Goal: Task Accomplishment & Management: Complete application form

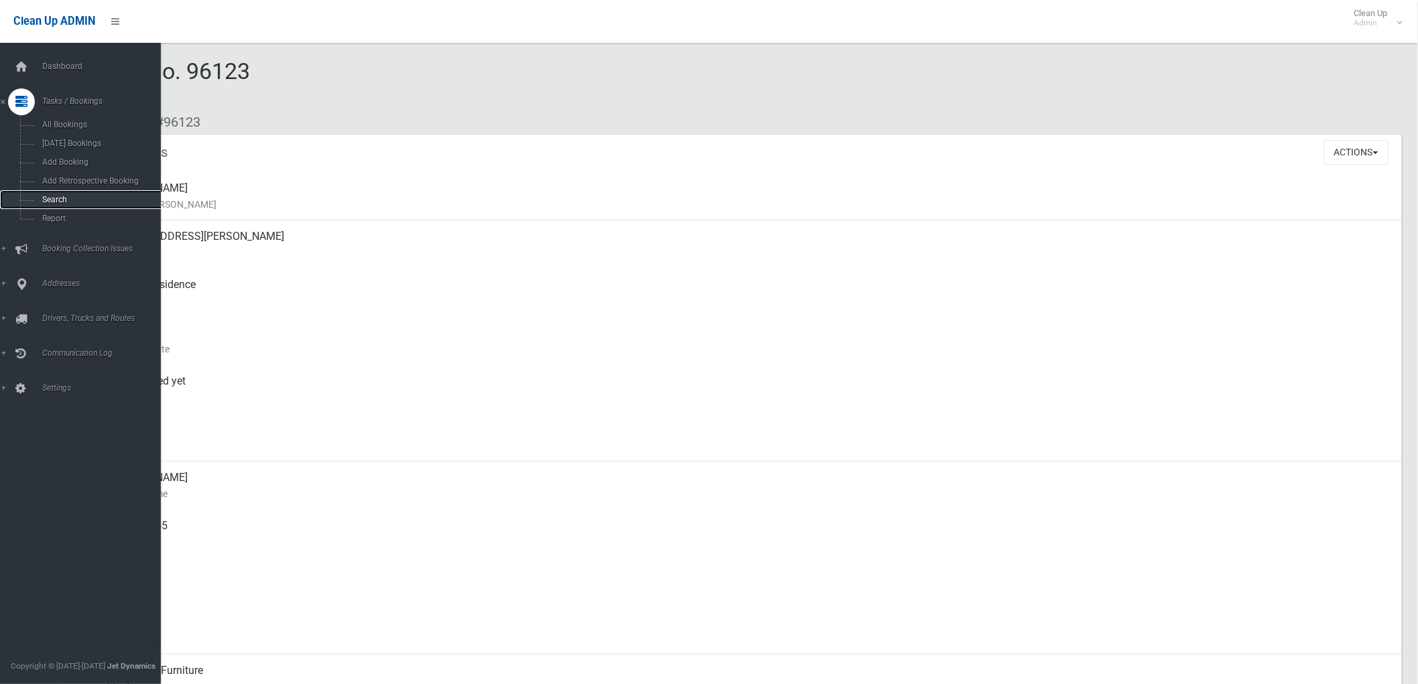
click at [34, 198] on link "Search" at bounding box center [86, 199] width 172 height 19
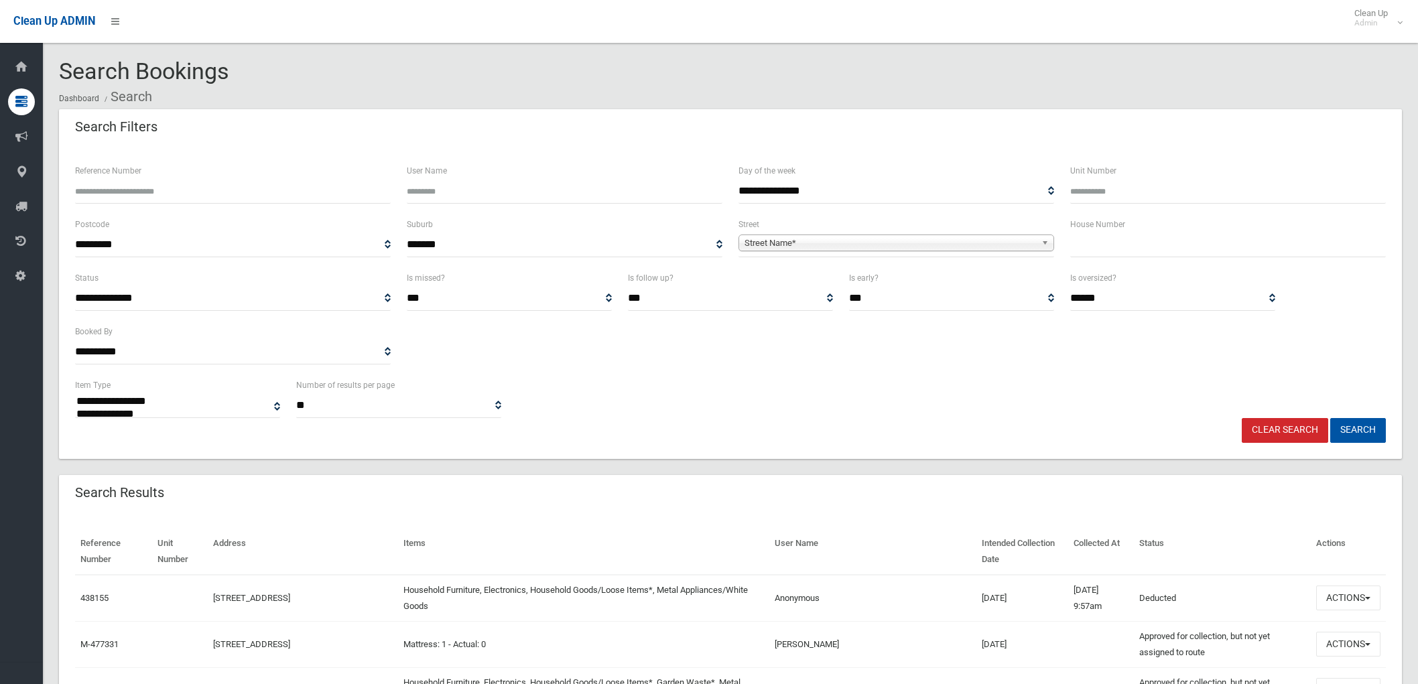
select select
click at [1102, 240] on input "text" at bounding box center [1228, 245] width 316 height 25
type input "**"
click at [951, 251] on div "Street Name*" at bounding box center [896, 243] width 316 height 17
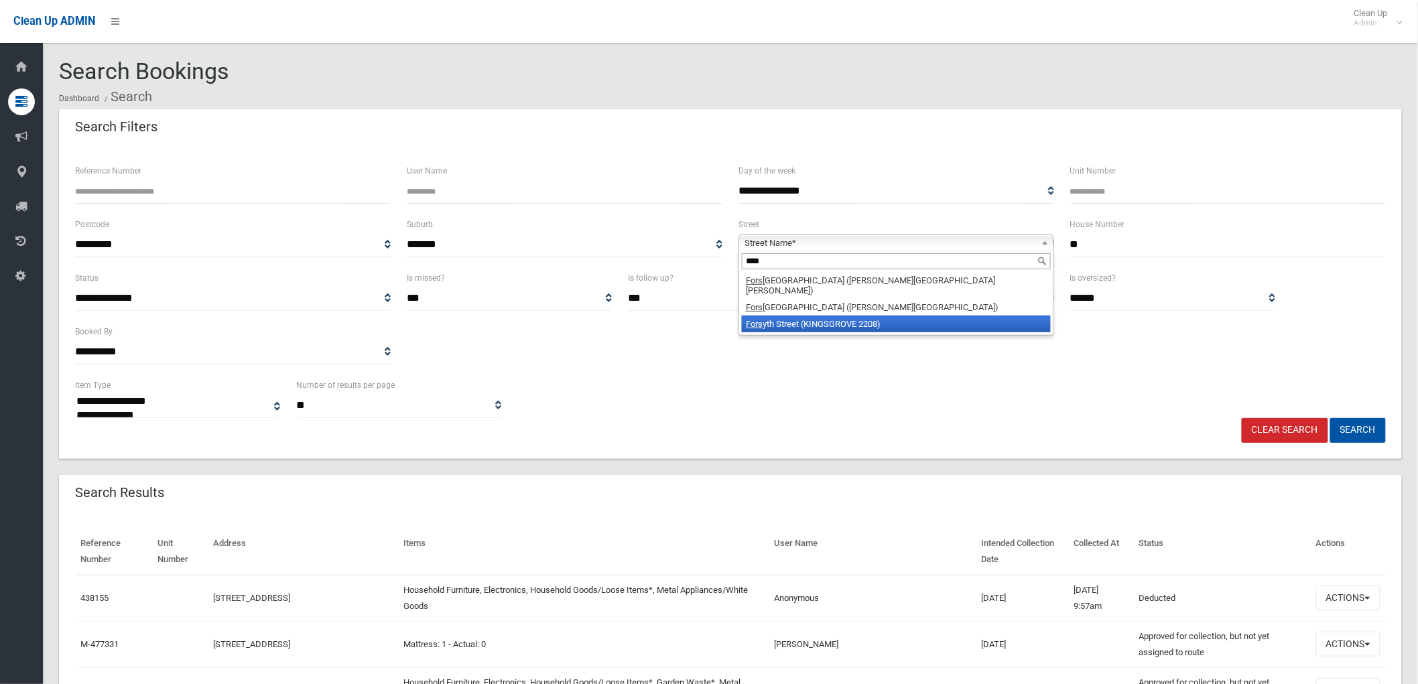
type input "****"
click at [888, 317] on li "Fors yth Street (KINGSGROVE 2208)" at bounding box center [896, 324] width 309 height 17
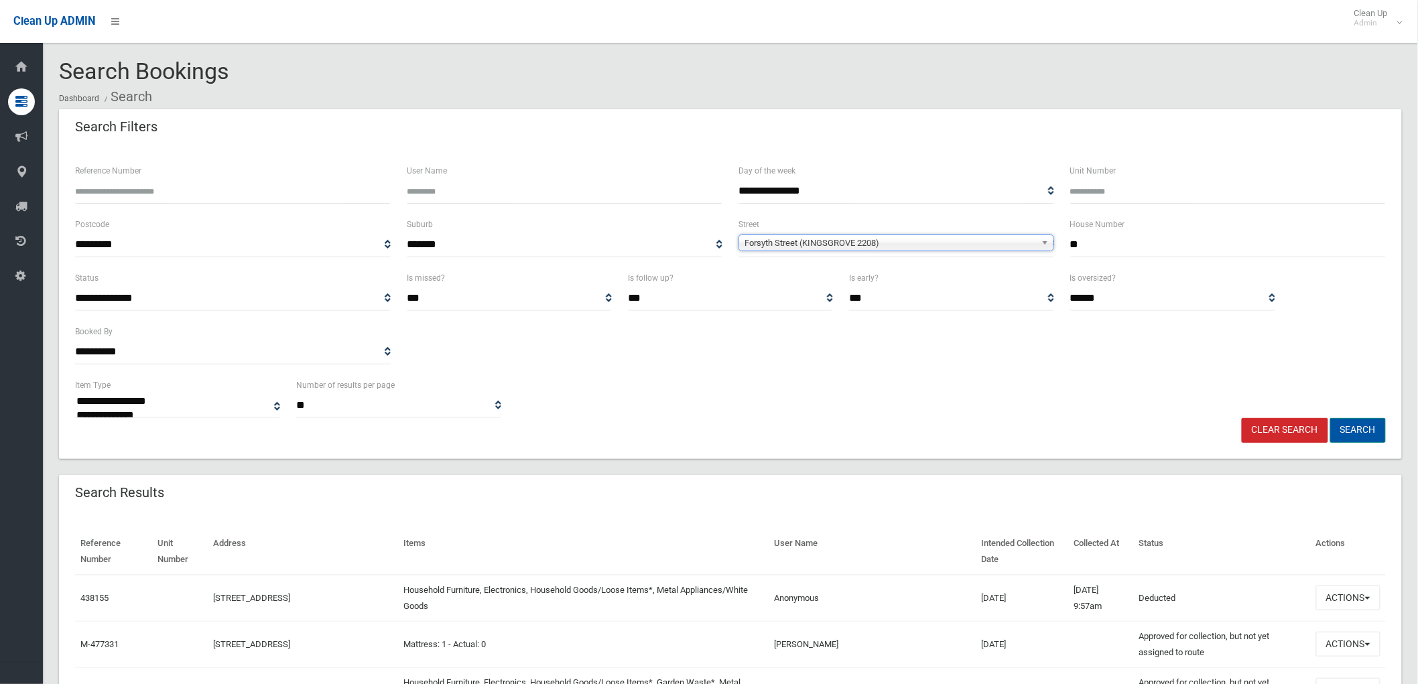
click at [1375, 434] on button "Search" at bounding box center [1358, 430] width 56 height 25
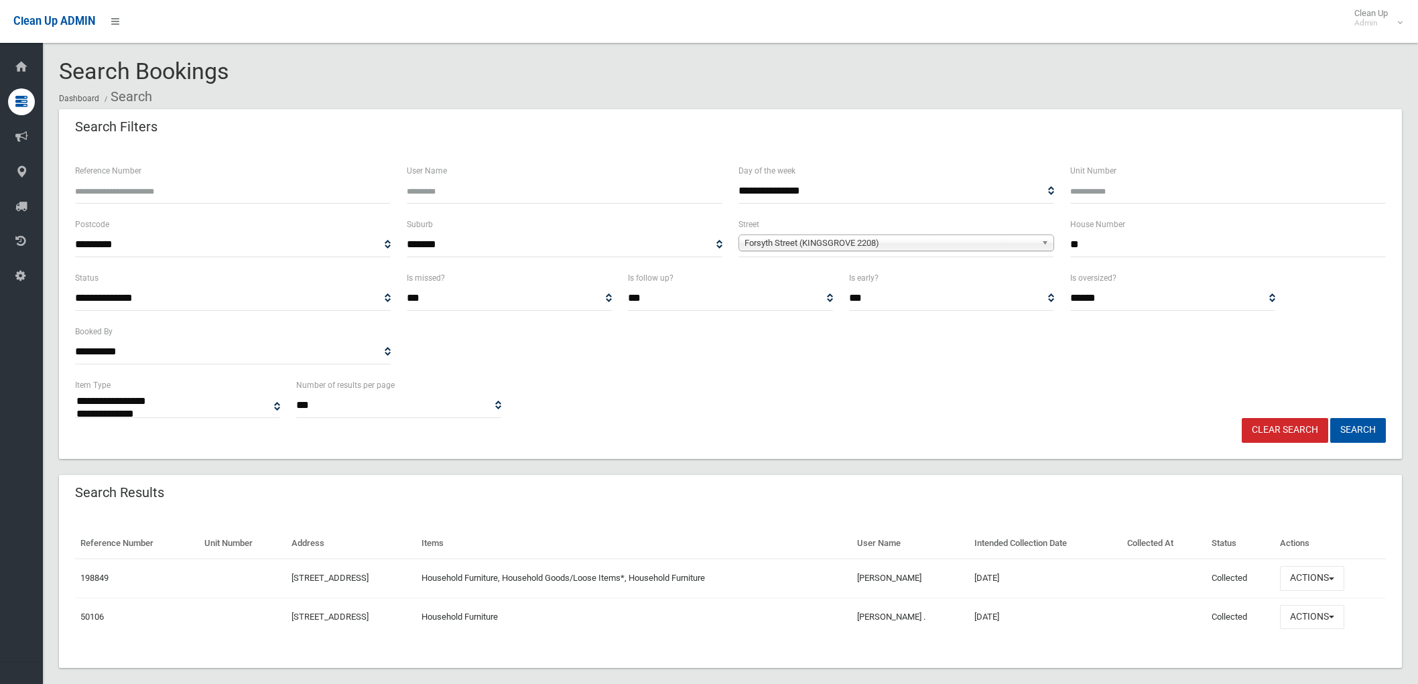
select select
click at [1305, 575] on button "Actions" at bounding box center [1312, 578] width 64 height 25
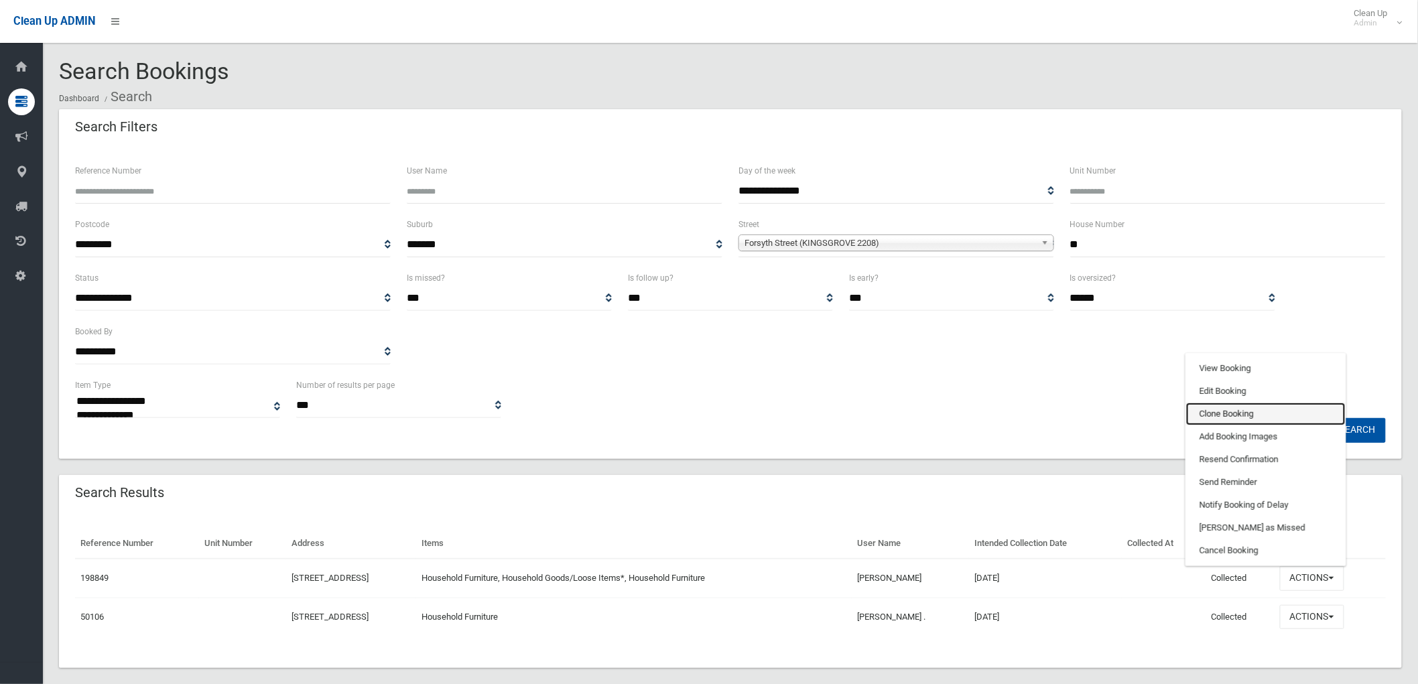
click at [1261, 412] on link "Clone Booking" at bounding box center [1265, 414] width 159 height 23
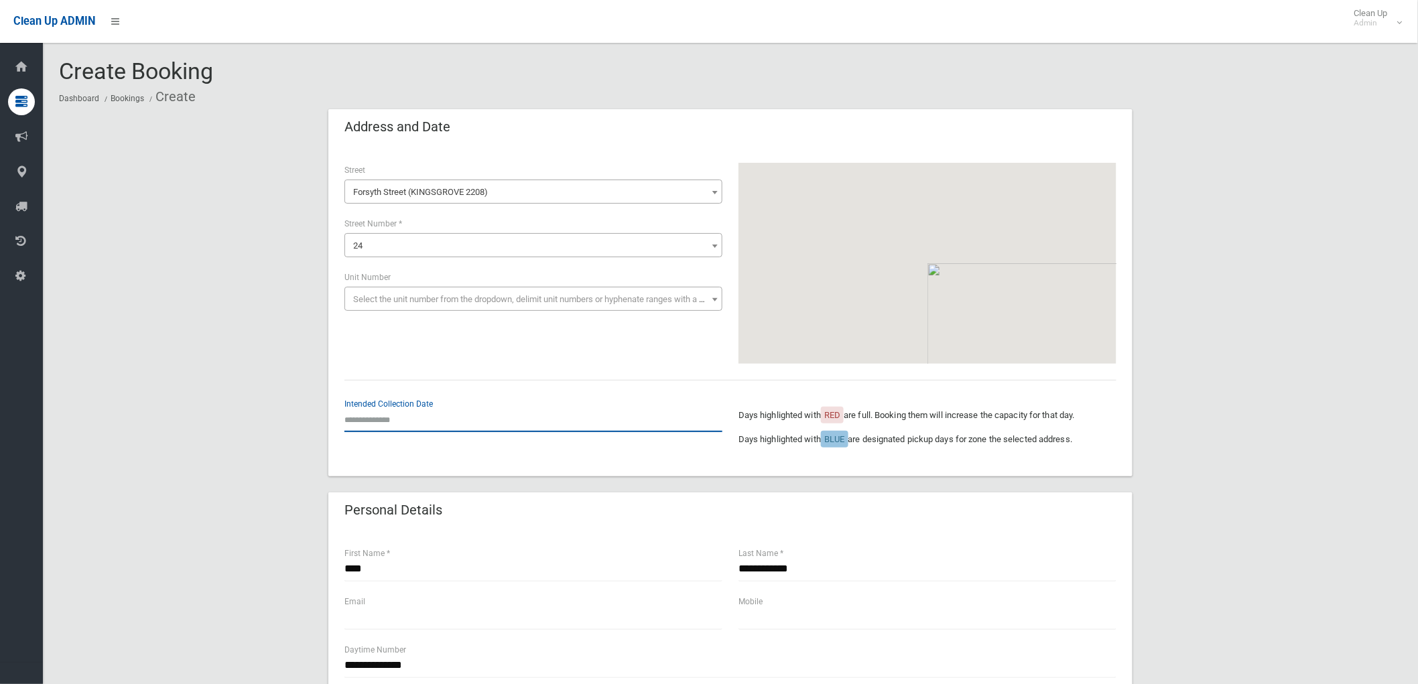
click at [407, 431] on input "text" at bounding box center [533, 419] width 378 height 25
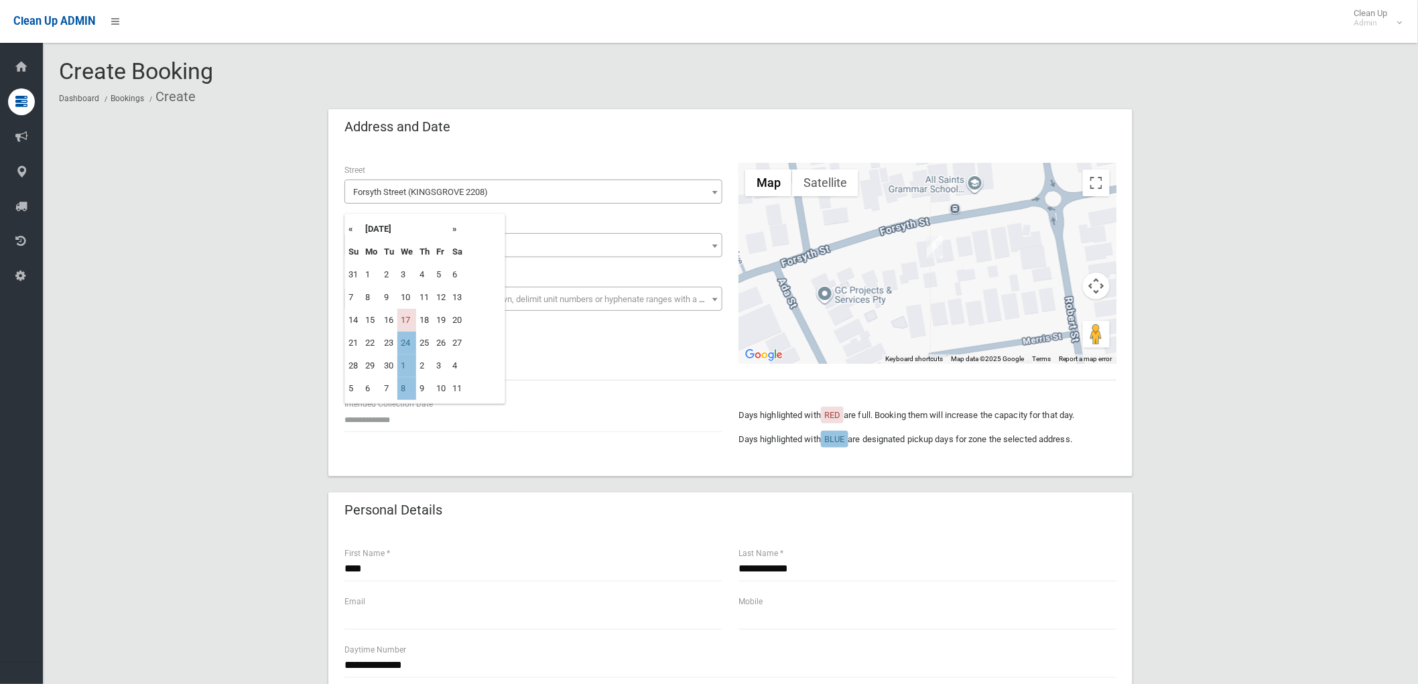
click at [410, 345] on td "24" at bounding box center [406, 343] width 19 height 23
type input "**********"
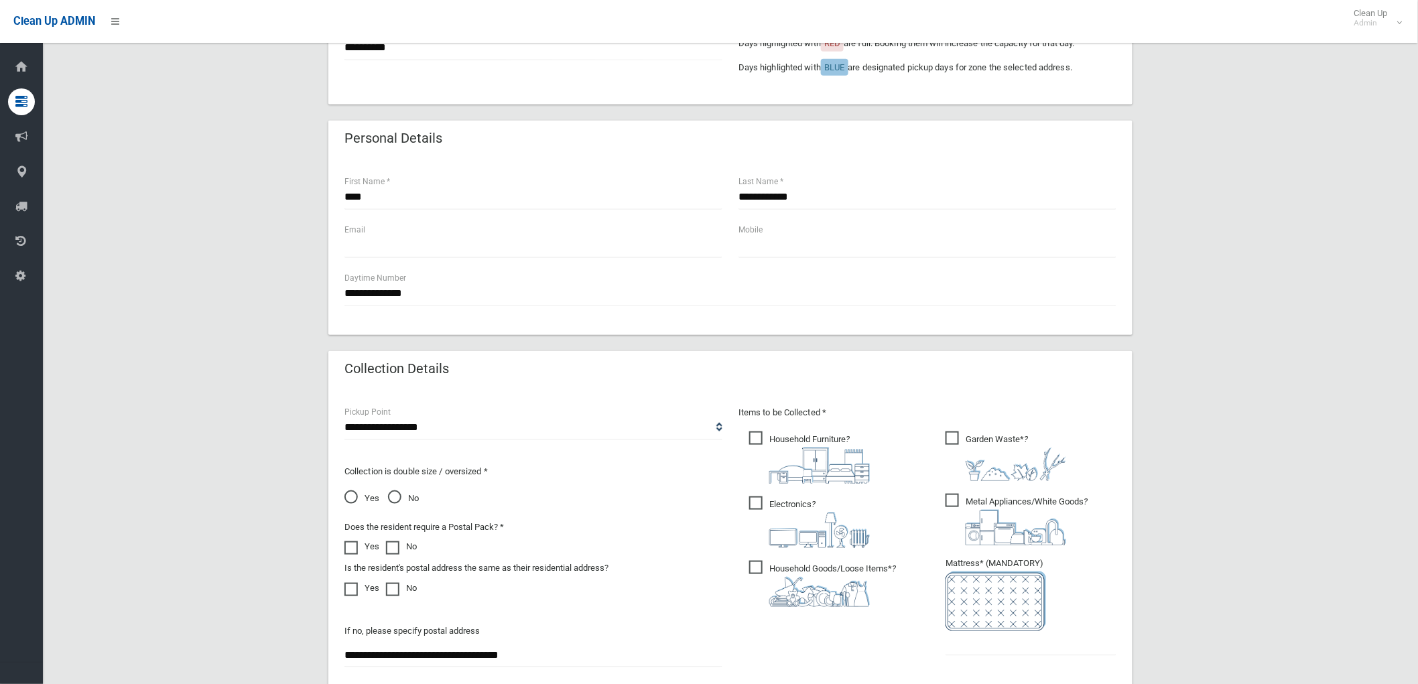
click at [970, 503] on span "Metal Appliances/White Goods ?" at bounding box center [1016, 520] width 142 height 52
click at [764, 505] on span "Electronics ?" at bounding box center [809, 522] width 121 height 52
click at [1014, 645] on input "text" at bounding box center [1030, 643] width 171 height 25
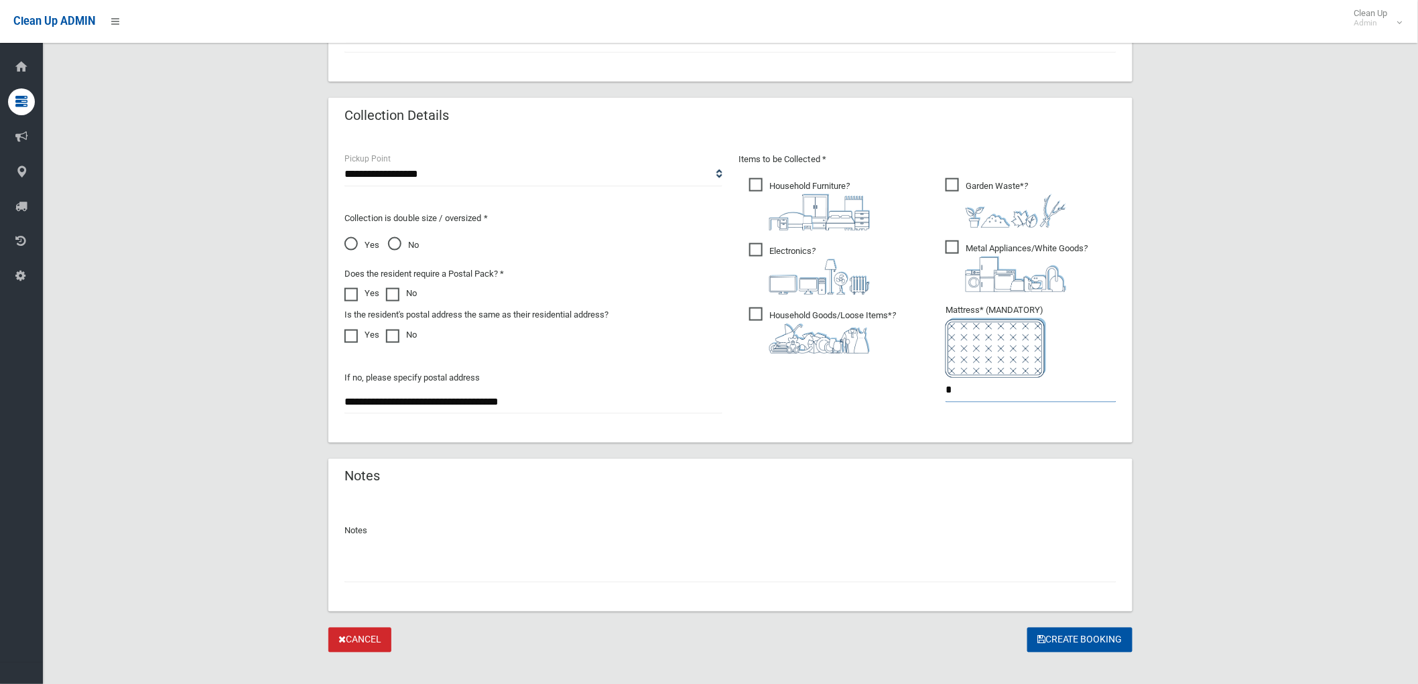
scroll to position [641, 0]
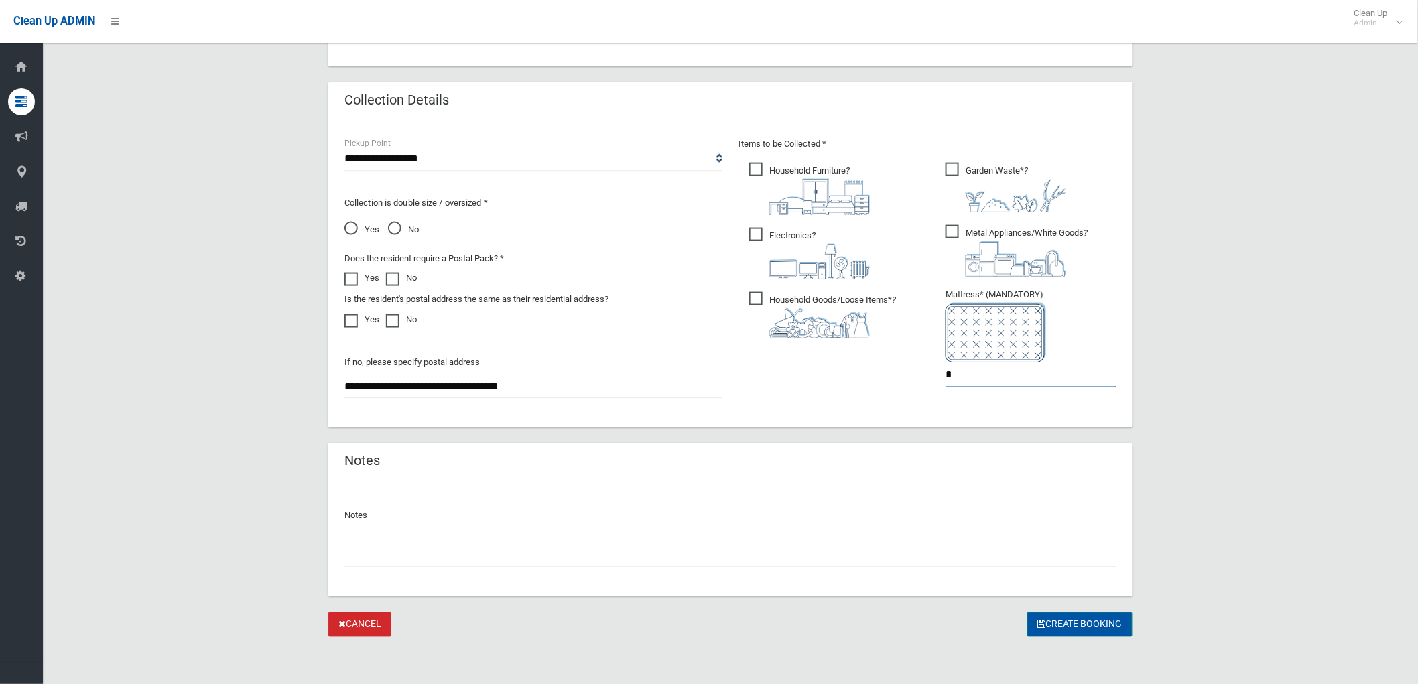
type input "*"
click at [1075, 624] on button "Create Booking" at bounding box center [1079, 624] width 105 height 25
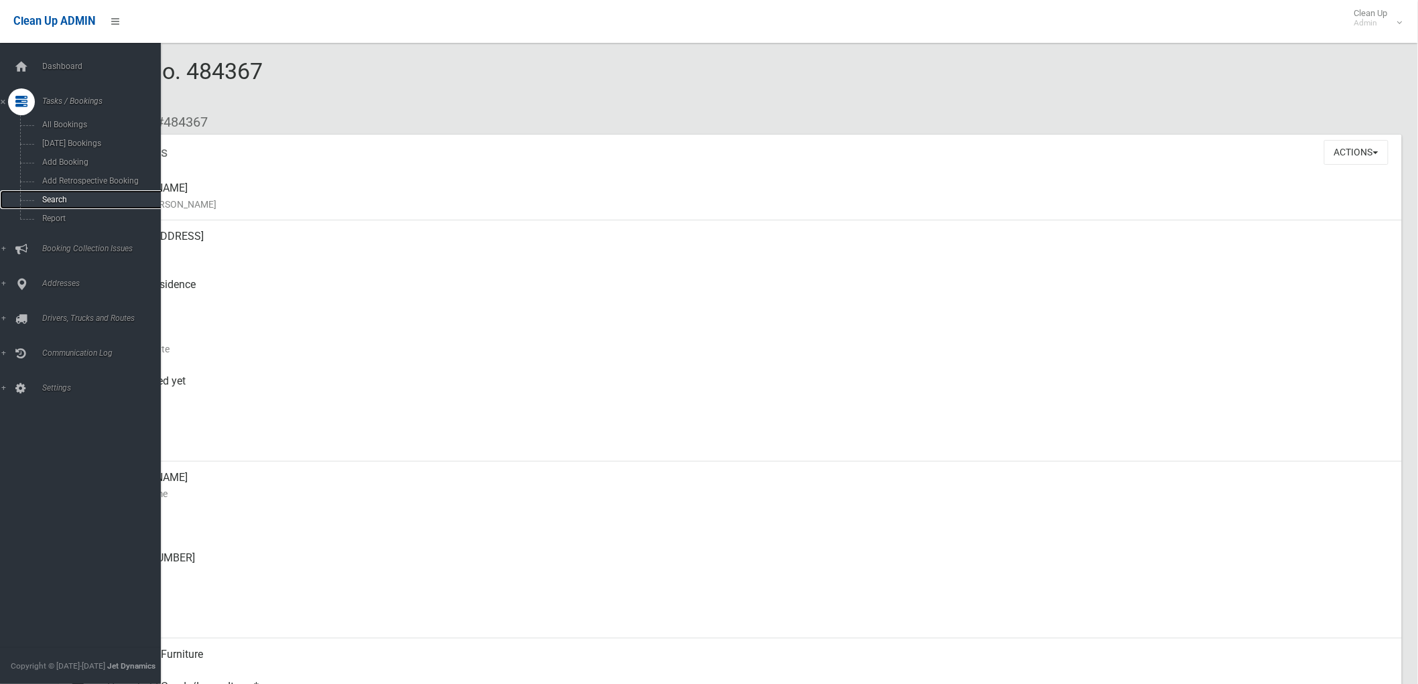
click at [36, 199] on link "Search" at bounding box center [86, 199] width 172 height 19
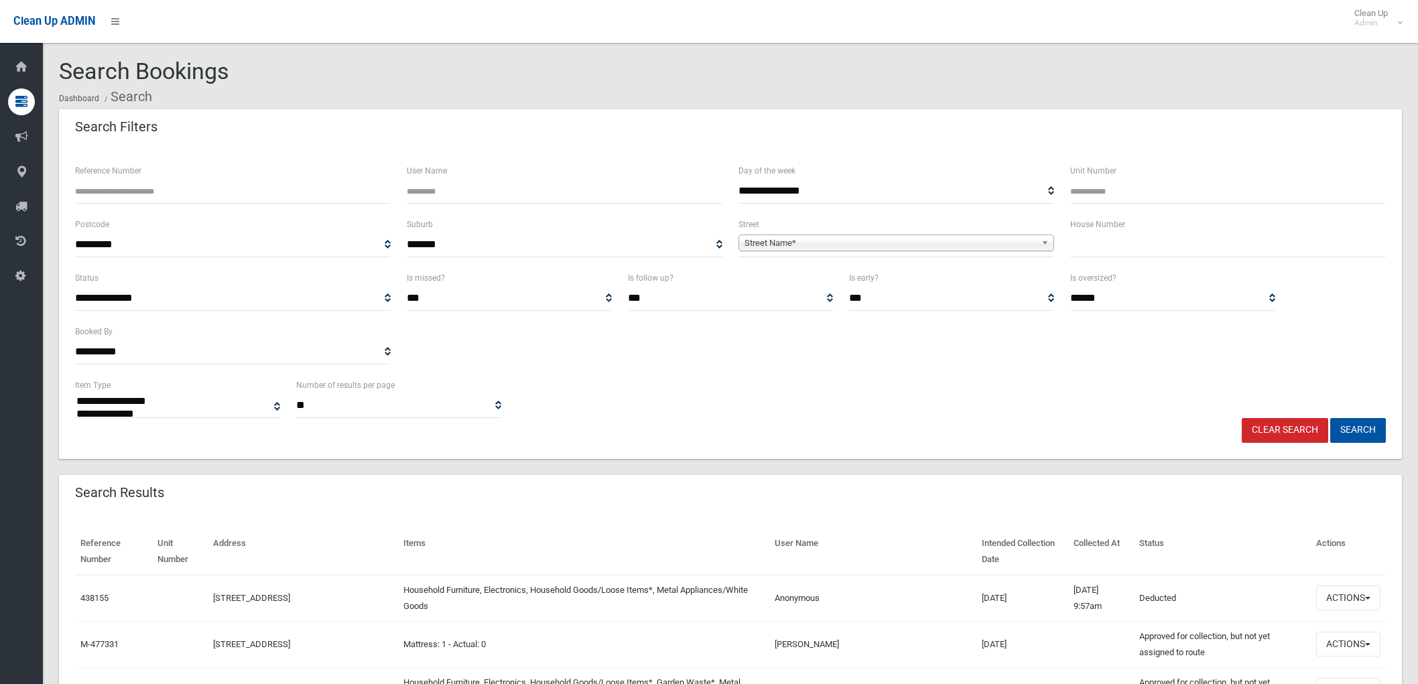
select select
click at [1093, 250] on input "text" at bounding box center [1228, 245] width 316 height 25
type input "**"
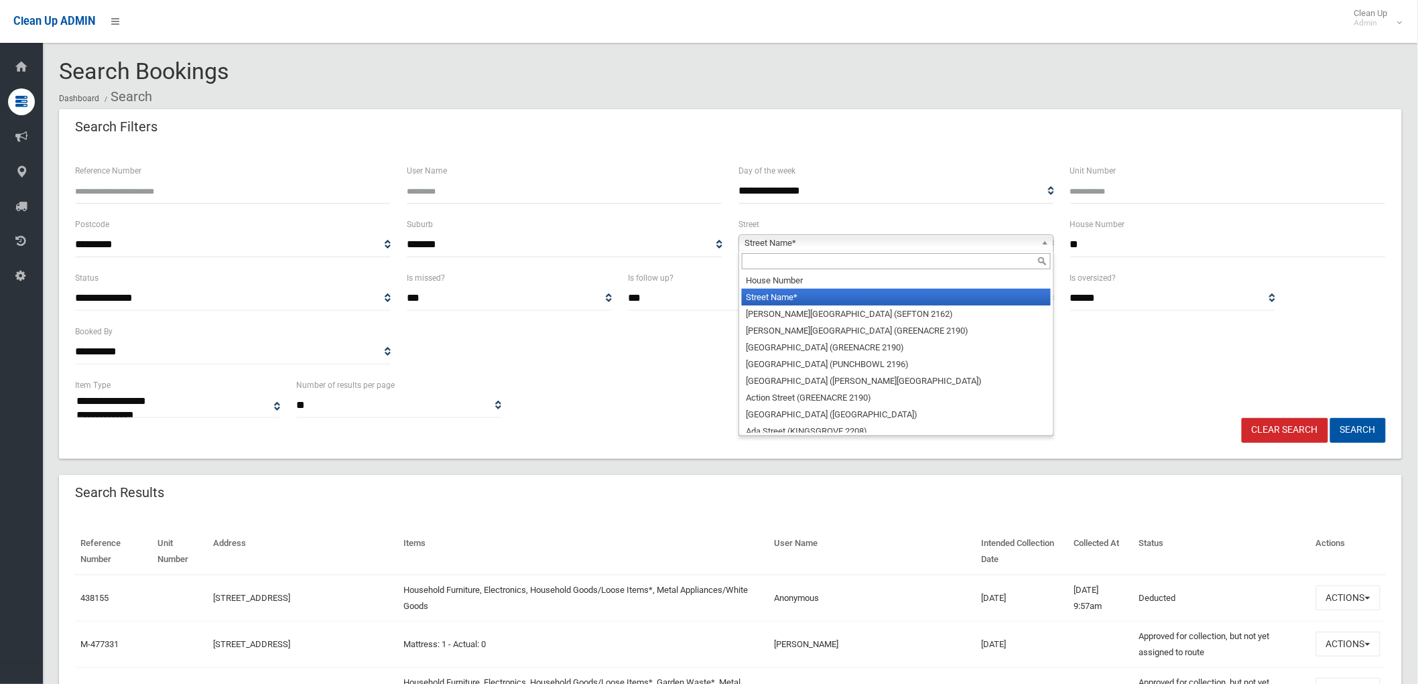
click at [986, 239] on span "Street Name*" at bounding box center [889, 243] width 291 height 16
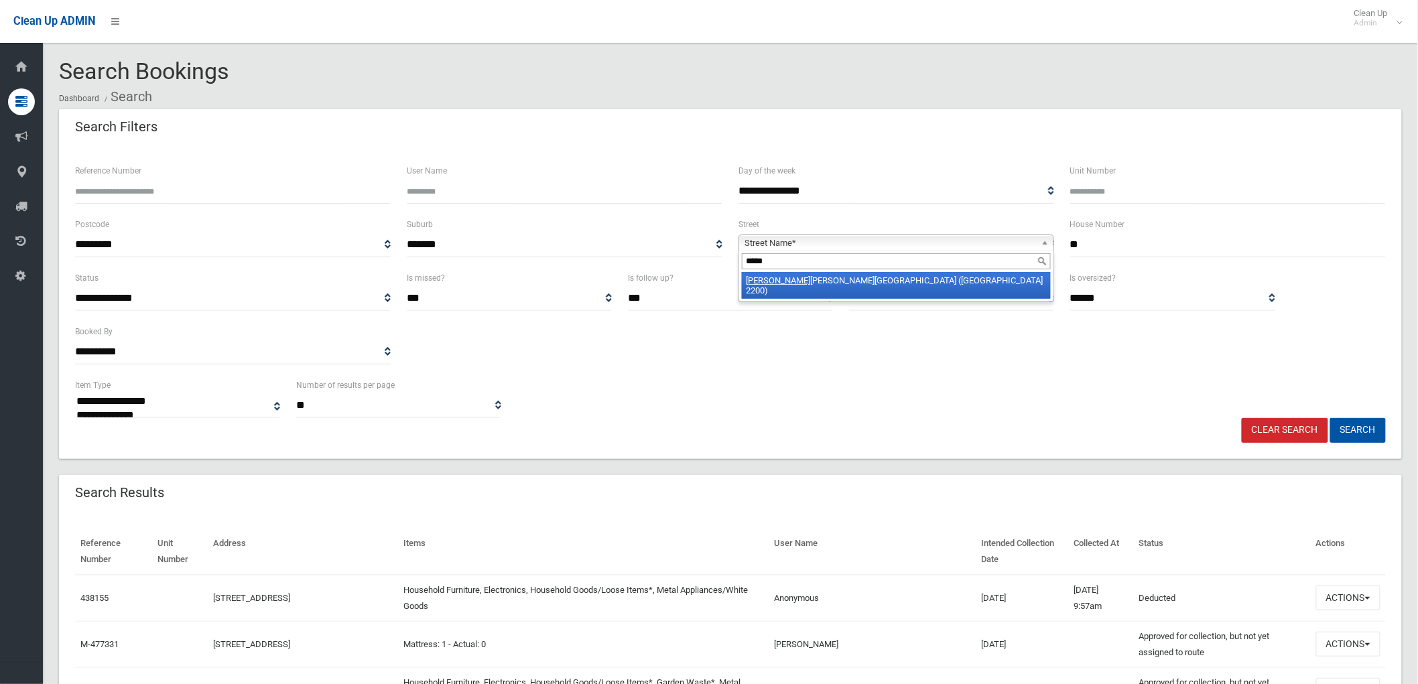
type input "*****"
click at [972, 289] on li "Jelli coe Street (CONDELL PARK 2200)" at bounding box center [896, 285] width 309 height 27
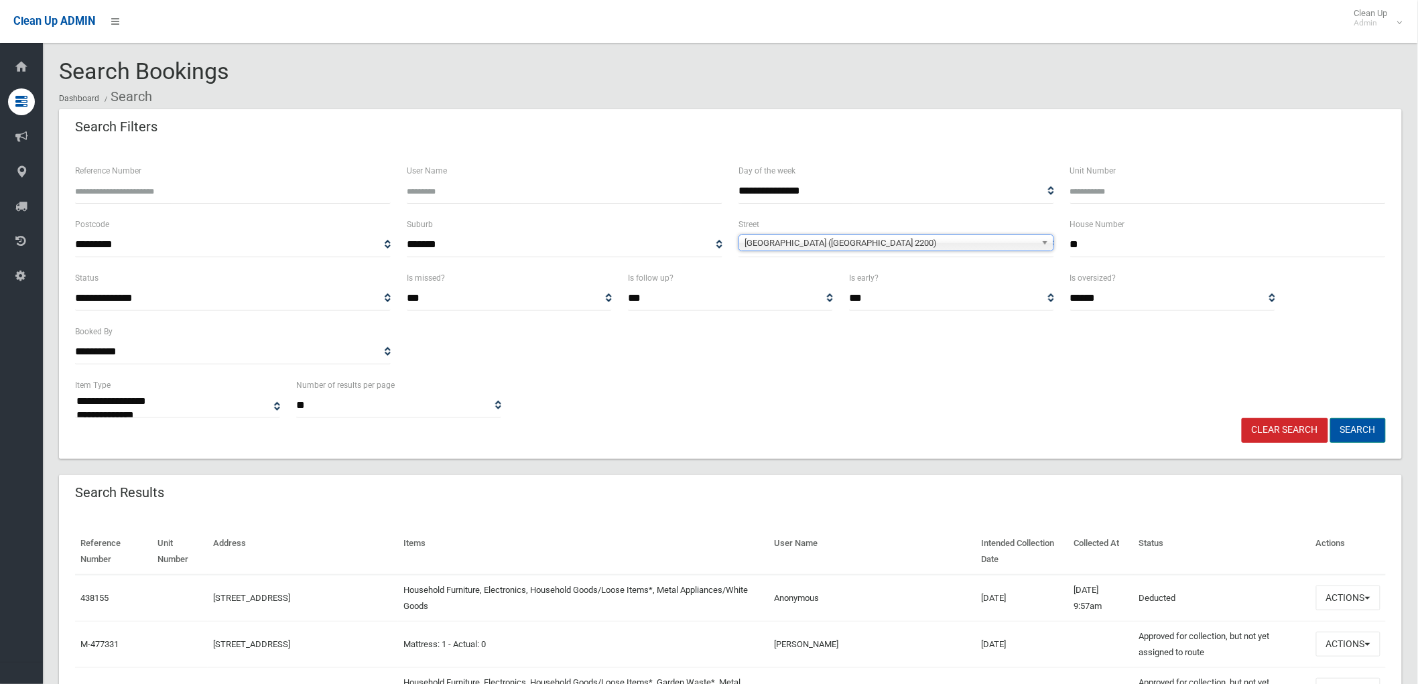
click at [1368, 427] on button "Search" at bounding box center [1358, 430] width 56 height 25
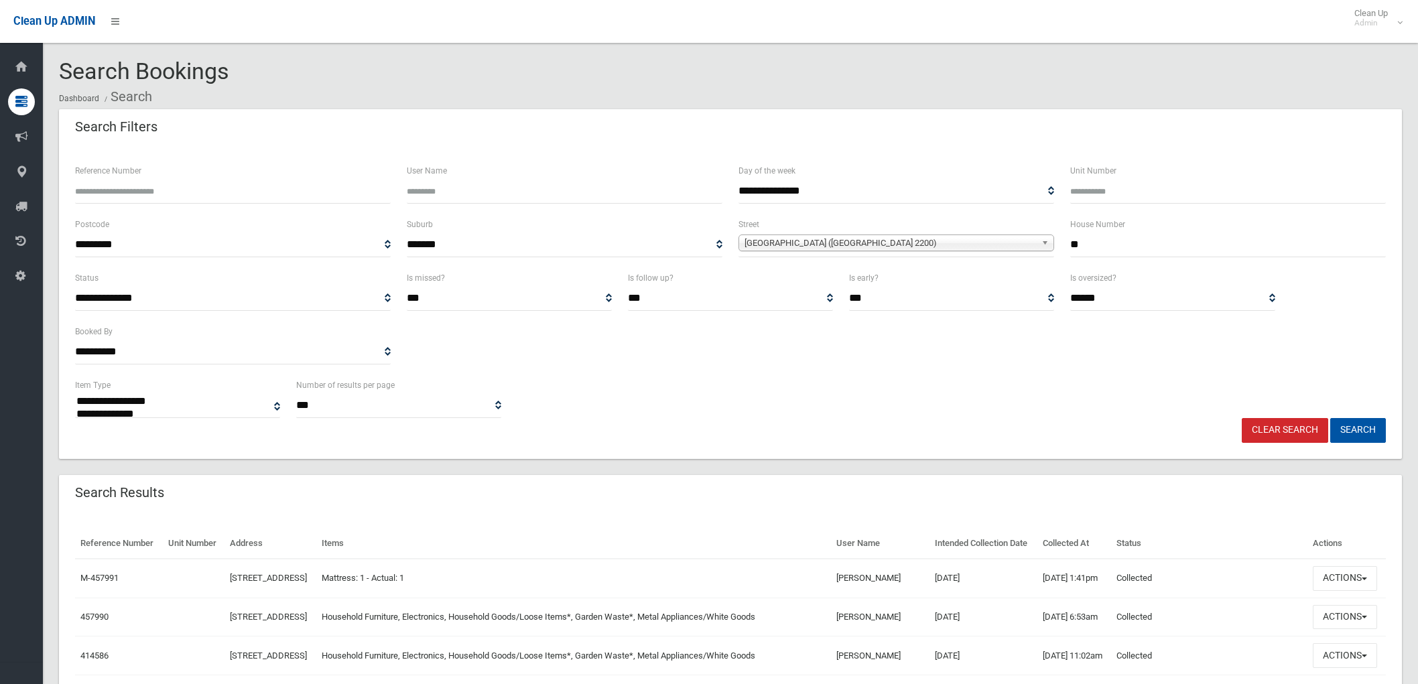
select select
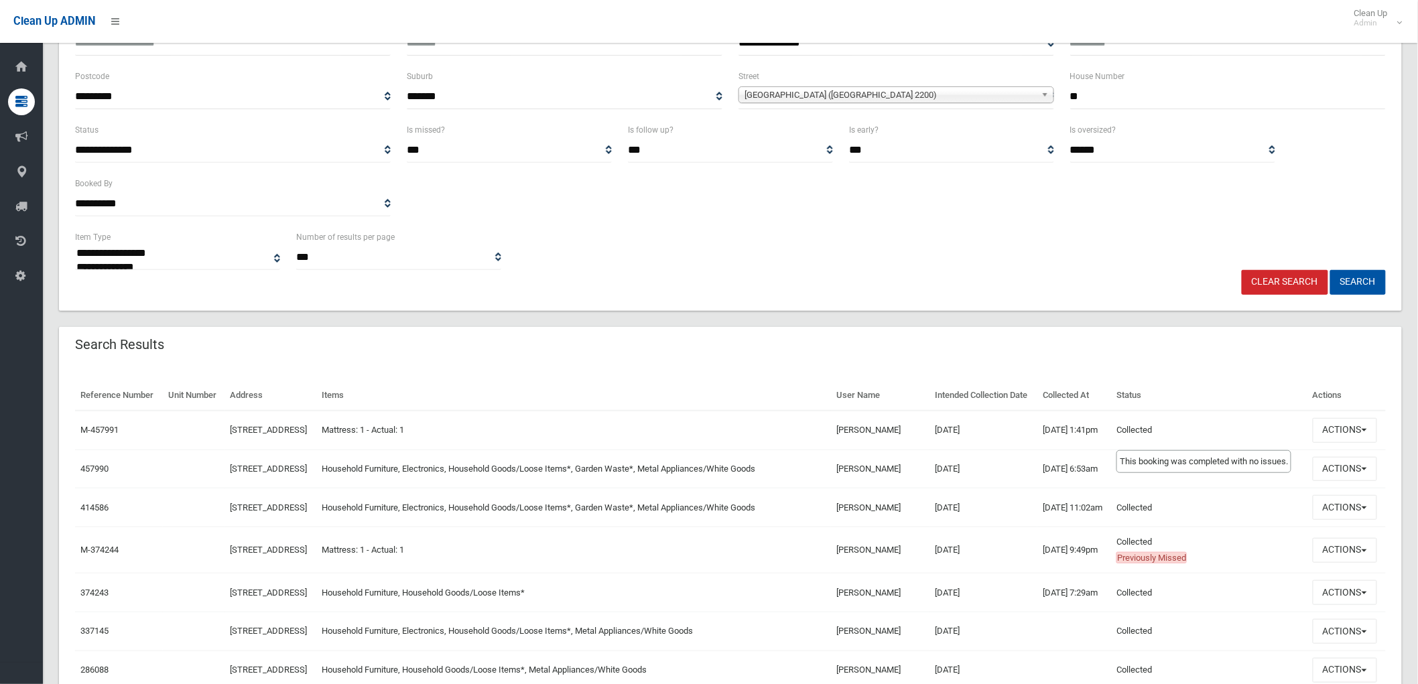
scroll to position [149, 0]
click at [1352, 410] on th "Actions" at bounding box center [1346, 395] width 78 height 30
click at [1352, 434] on td "Actions View Booking Edit Booking Clone Booking Add Booking Images Resend Confi…" at bounding box center [1346, 429] width 78 height 39
click at [1331, 442] on button "Actions" at bounding box center [1345, 429] width 64 height 25
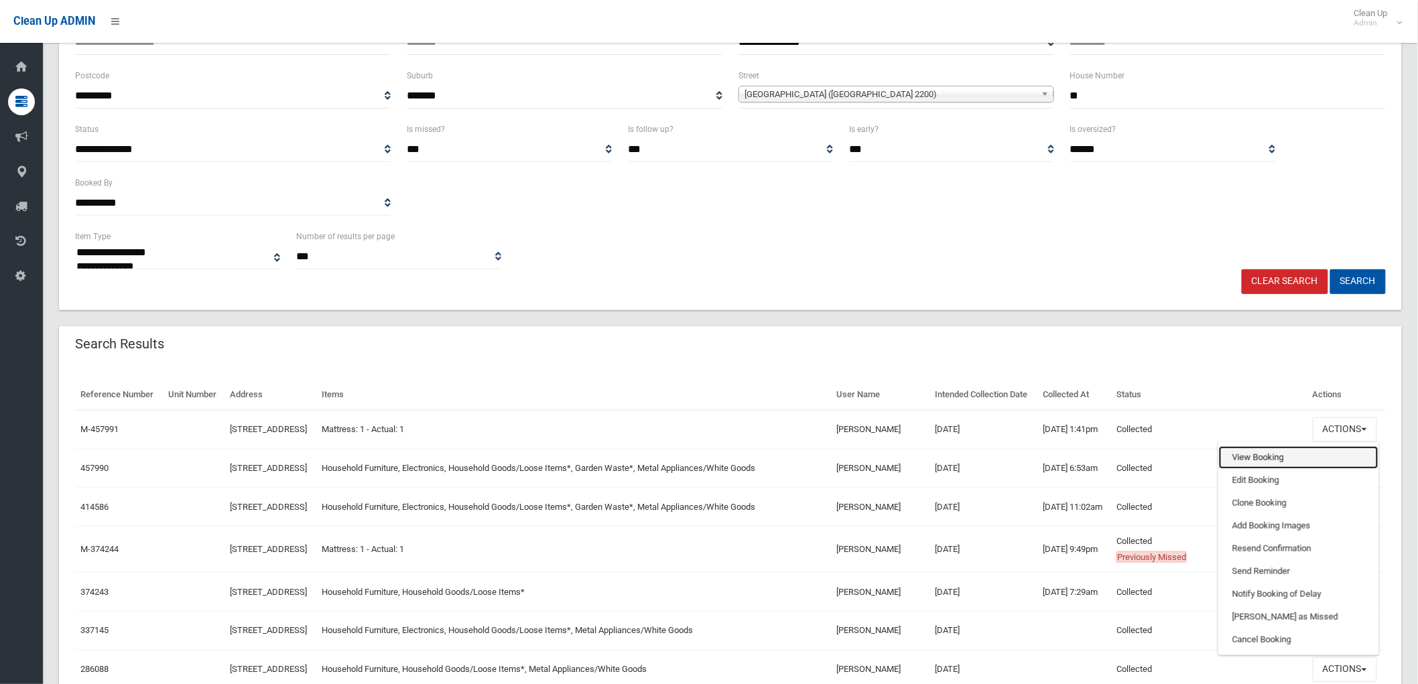
click at [1269, 469] on link "View Booking" at bounding box center [1298, 457] width 159 height 23
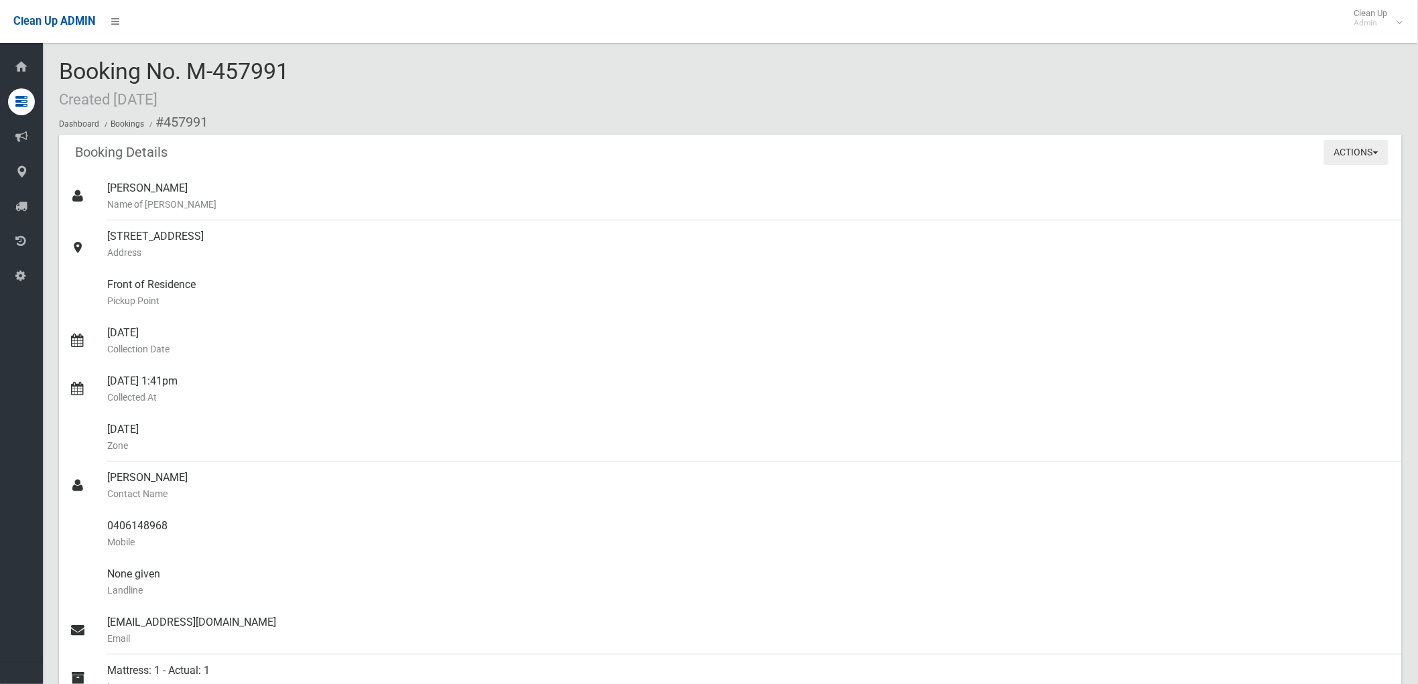
click at [1351, 161] on button "Actions" at bounding box center [1356, 152] width 64 height 25
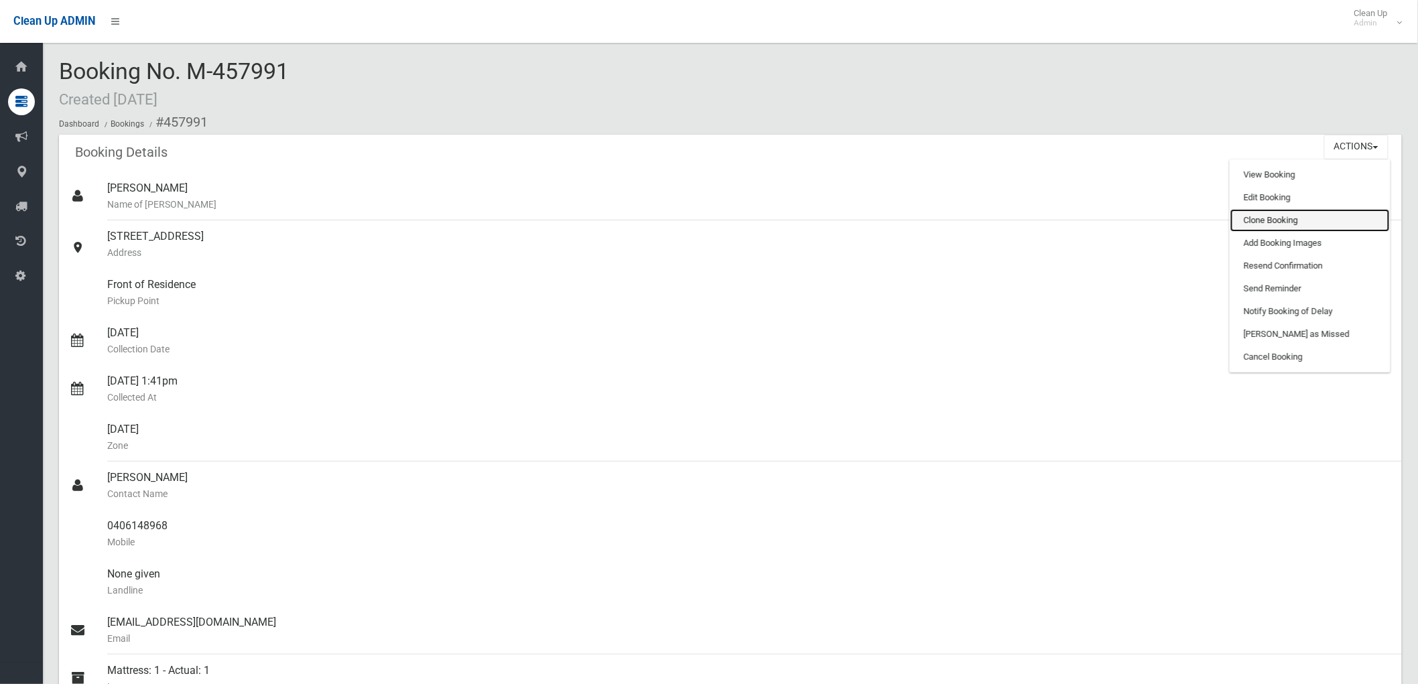
click at [1321, 218] on link "Clone Booking" at bounding box center [1309, 220] width 159 height 23
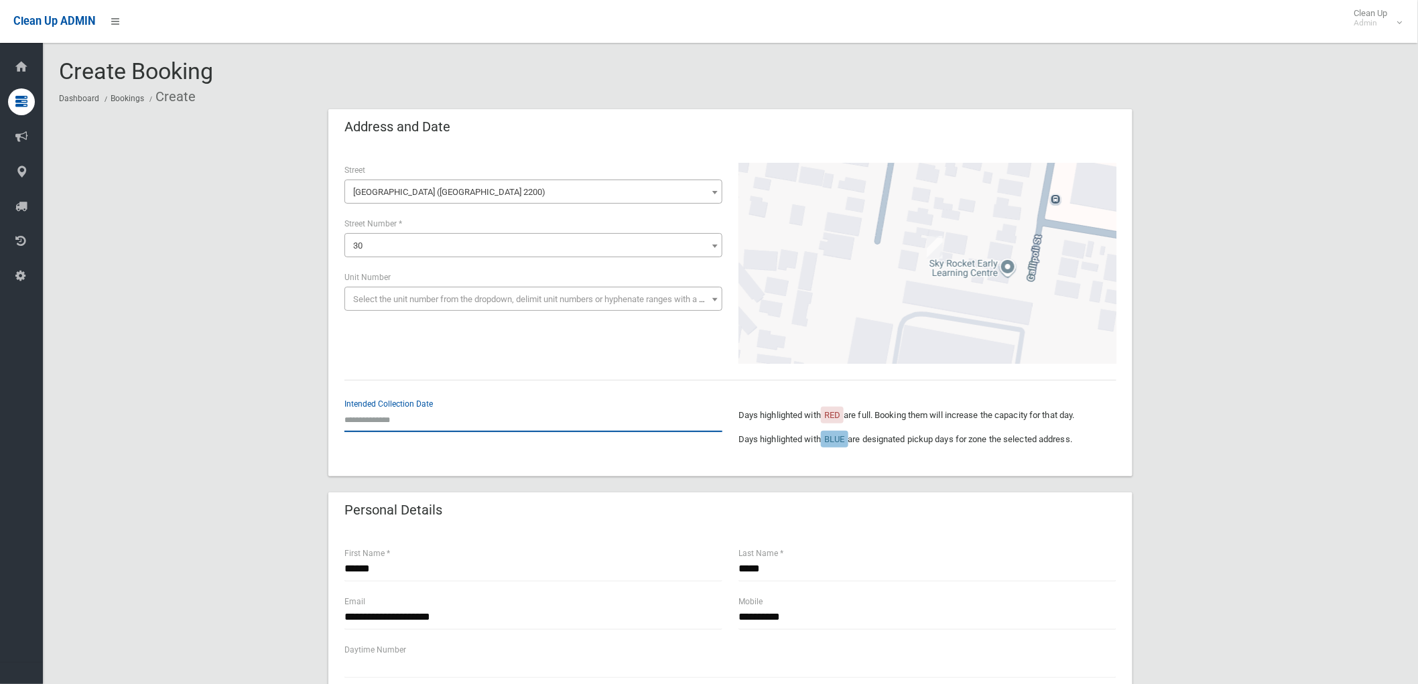
click at [396, 422] on input "text" at bounding box center [533, 419] width 378 height 25
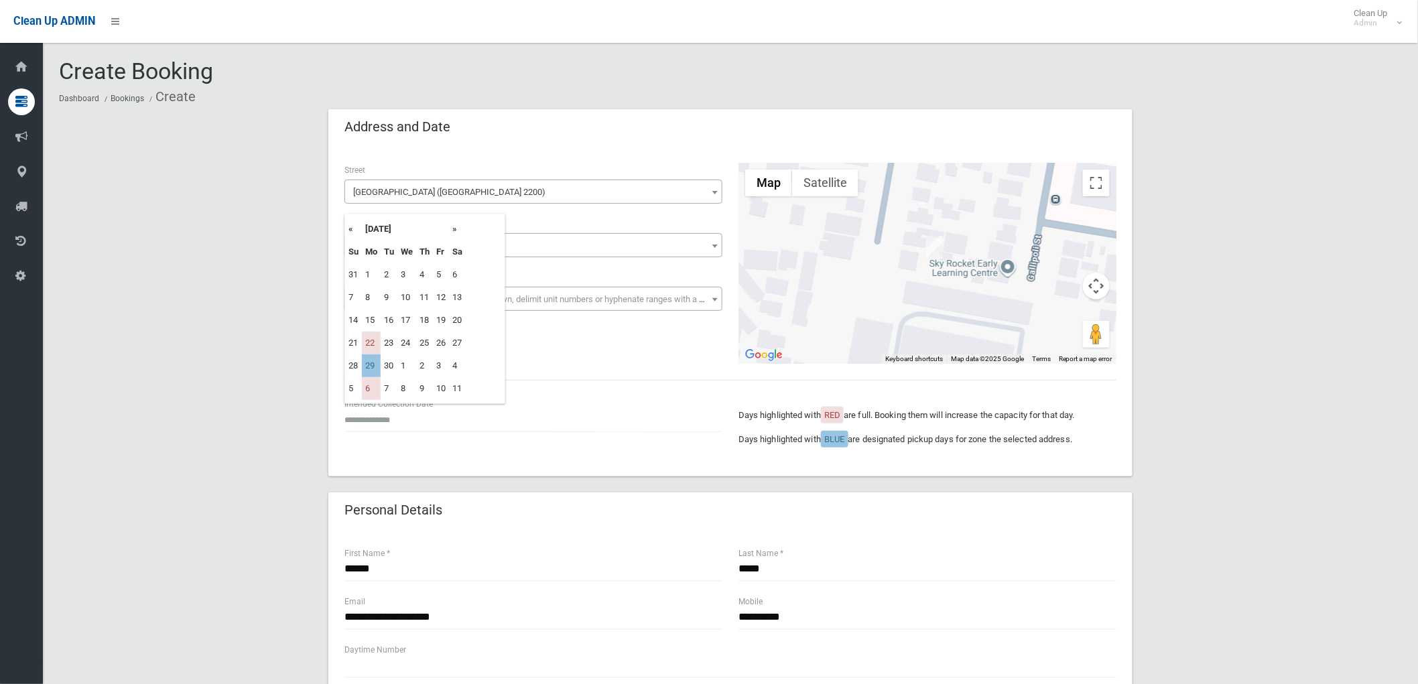
click at [369, 362] on td "29" at bounding box center [371, 365] width 19 height 23
type input "**********"
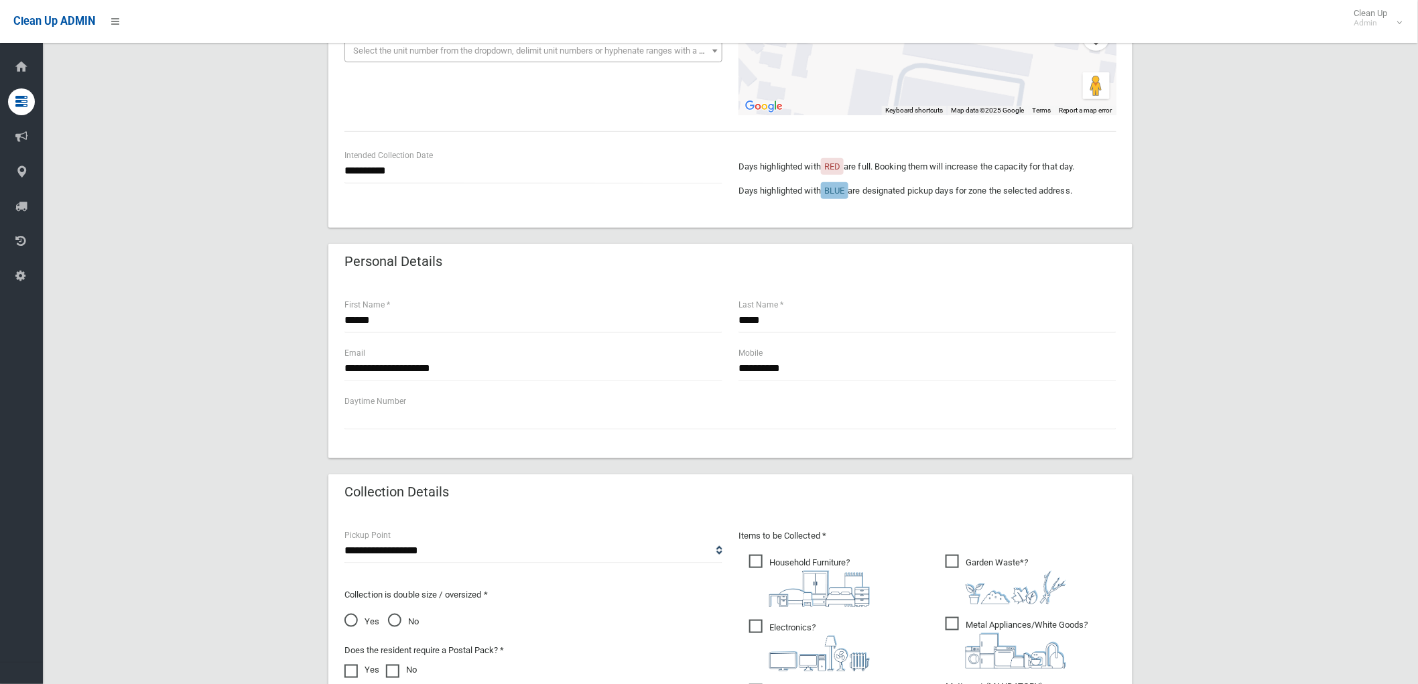
scroll to position [223, 0]
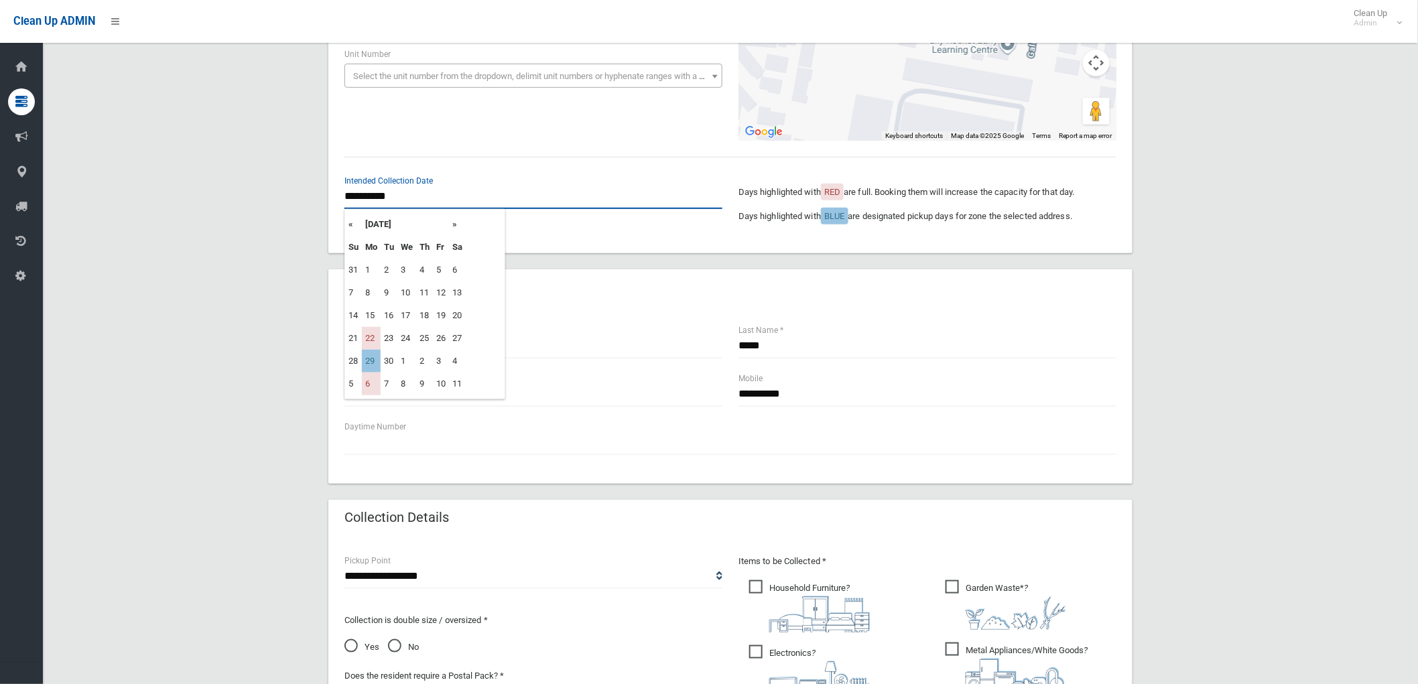
click at [386, 202] on input "**********" at bounding box center [533, 196] width 378 height 25
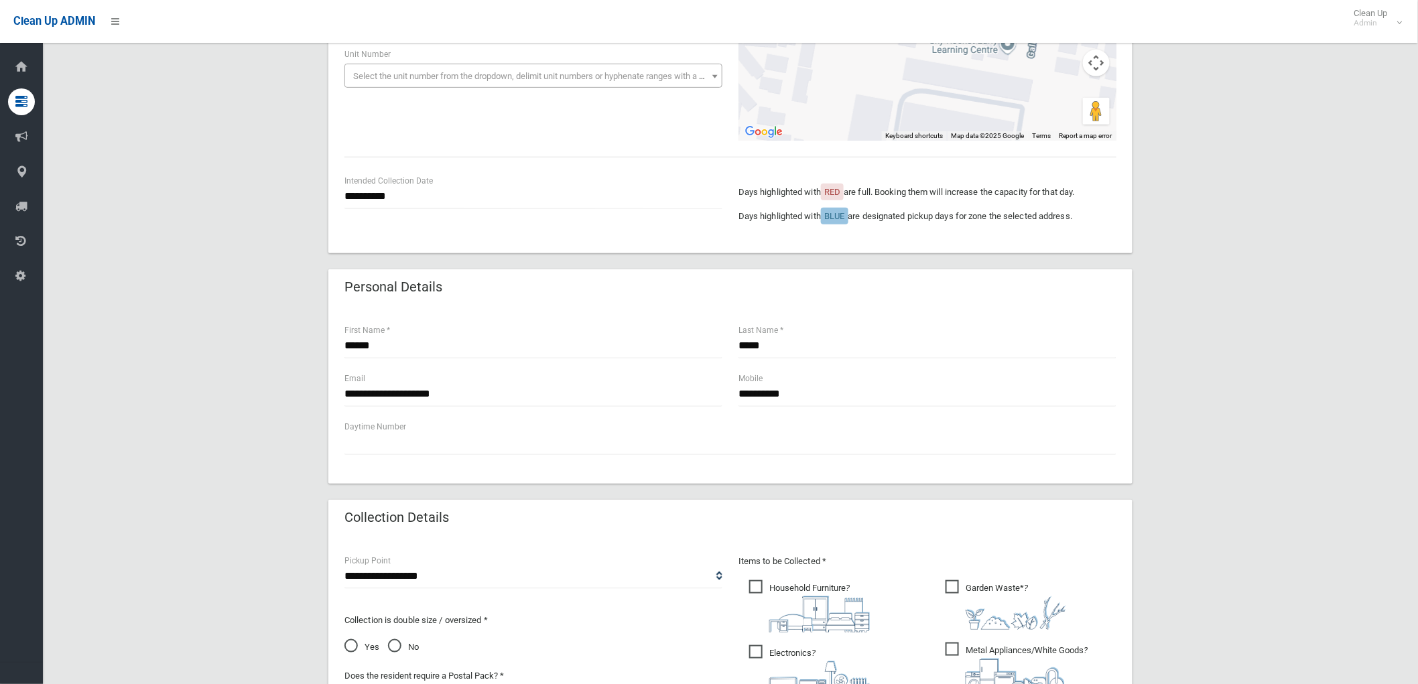
click at [204, 97] on div "**********" at bounding box center [730, 470] width 1343 height 1169
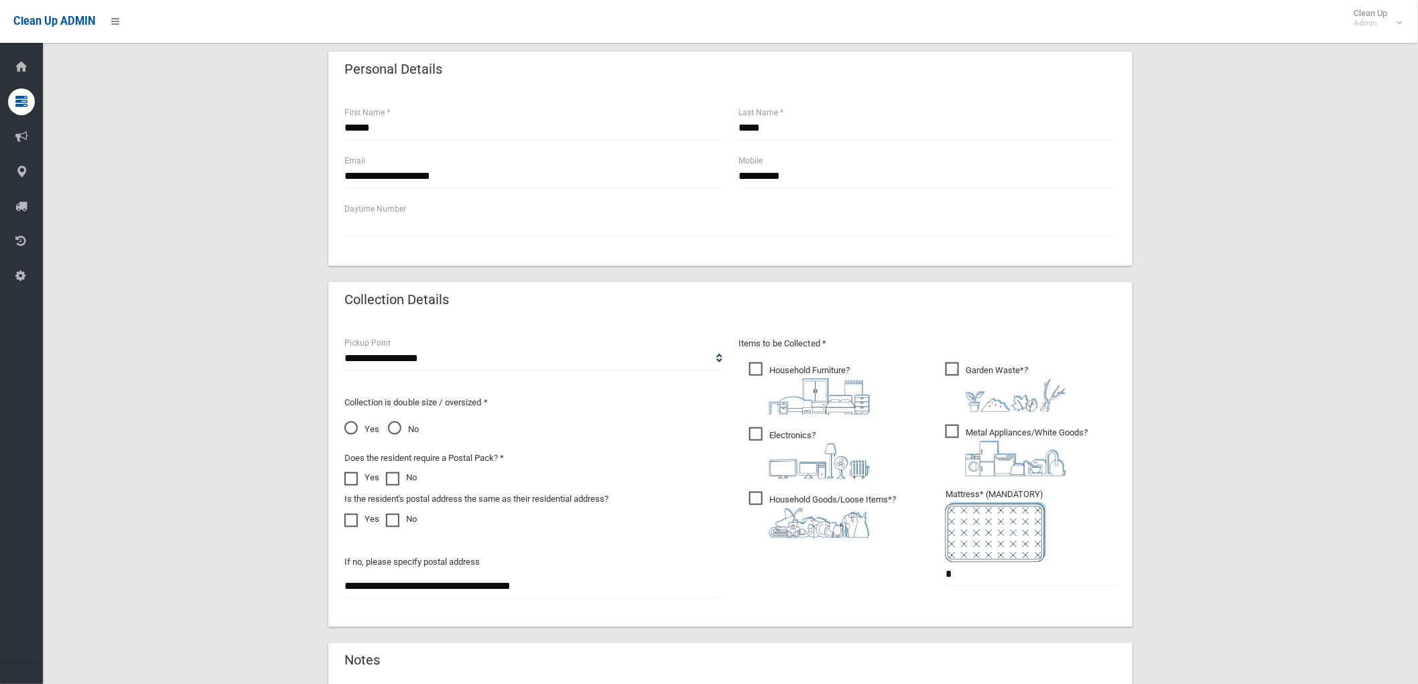
scroll to position [446, 0]
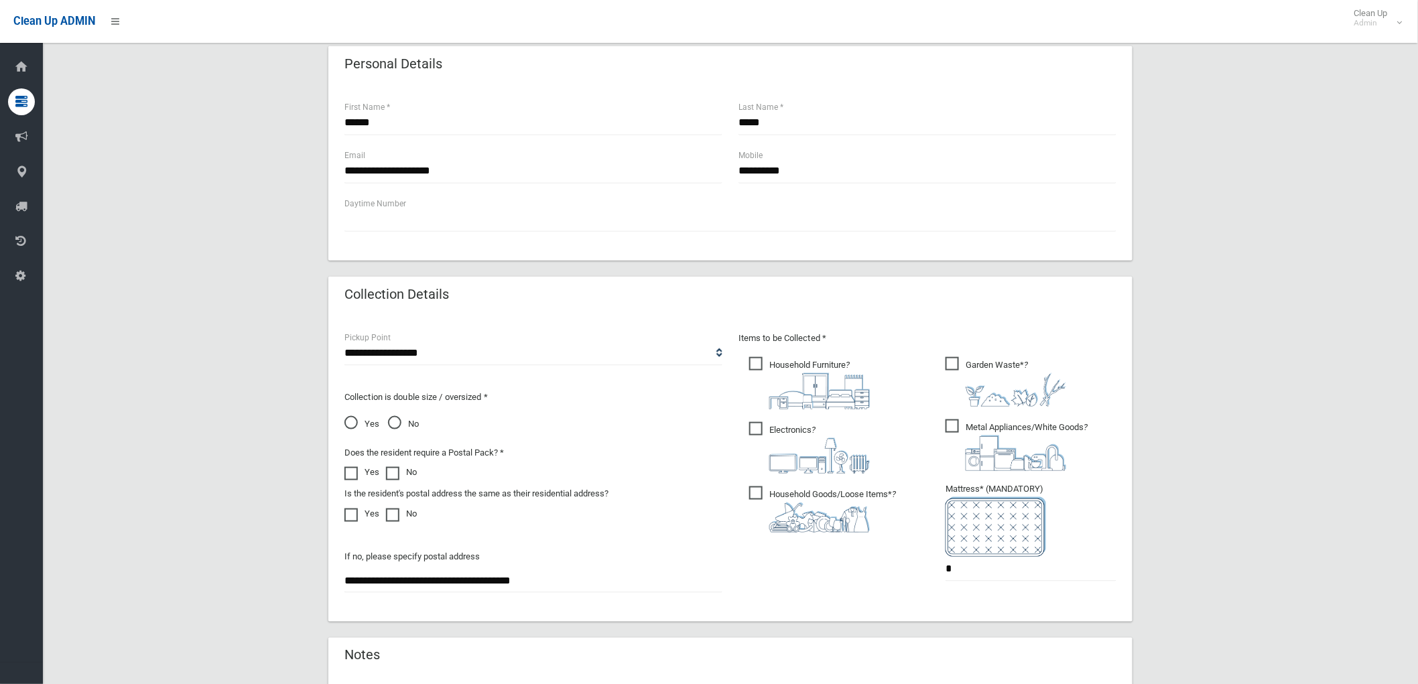
click at [795, 484] on label "Household Goods/Loose Items* ?" at bounding box center [822, 508] width 147 height 49
click at [788, 448] on img at bounding box center [819, 456] width 101 height 36
click at [795, 357] on span "Household Furniture ?" at bounding box center [809, 383] width 121 height 52
click at [1014, 437] on img at bounding box center [1016, 454] width 101 height 36
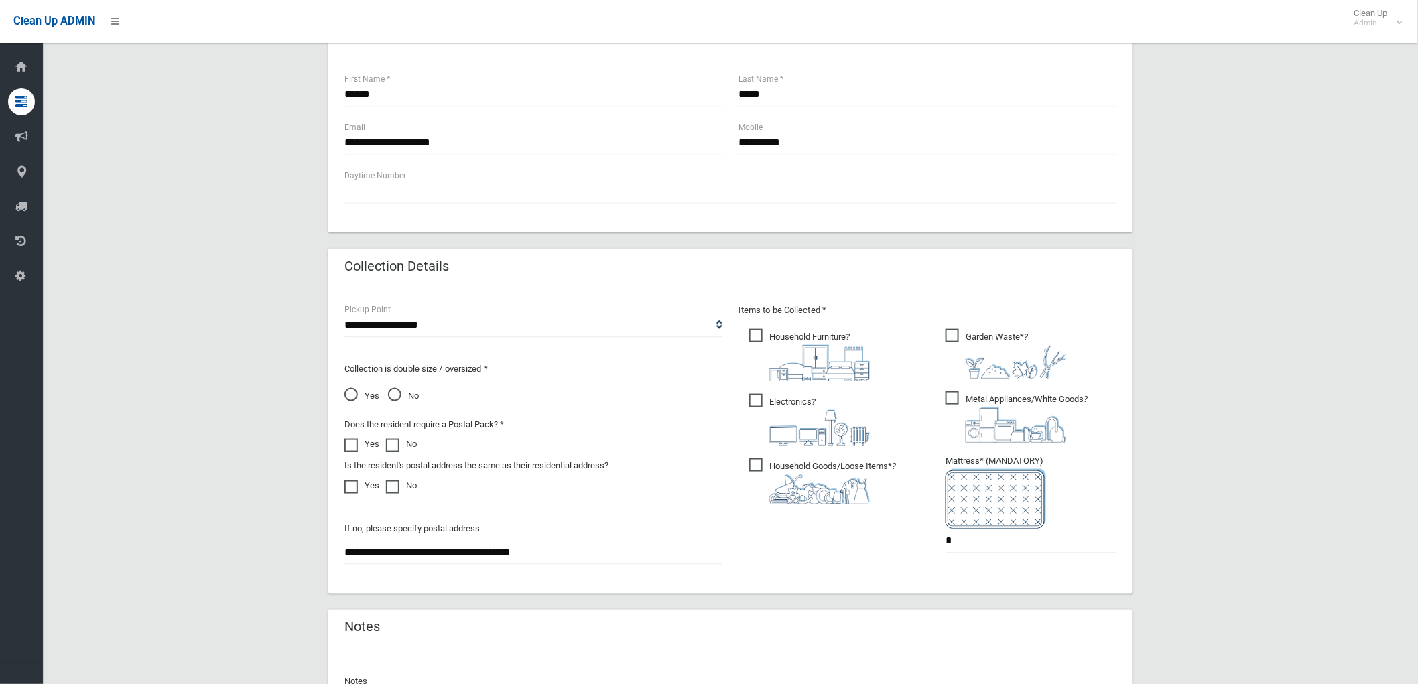
scroll to position [492, 0]
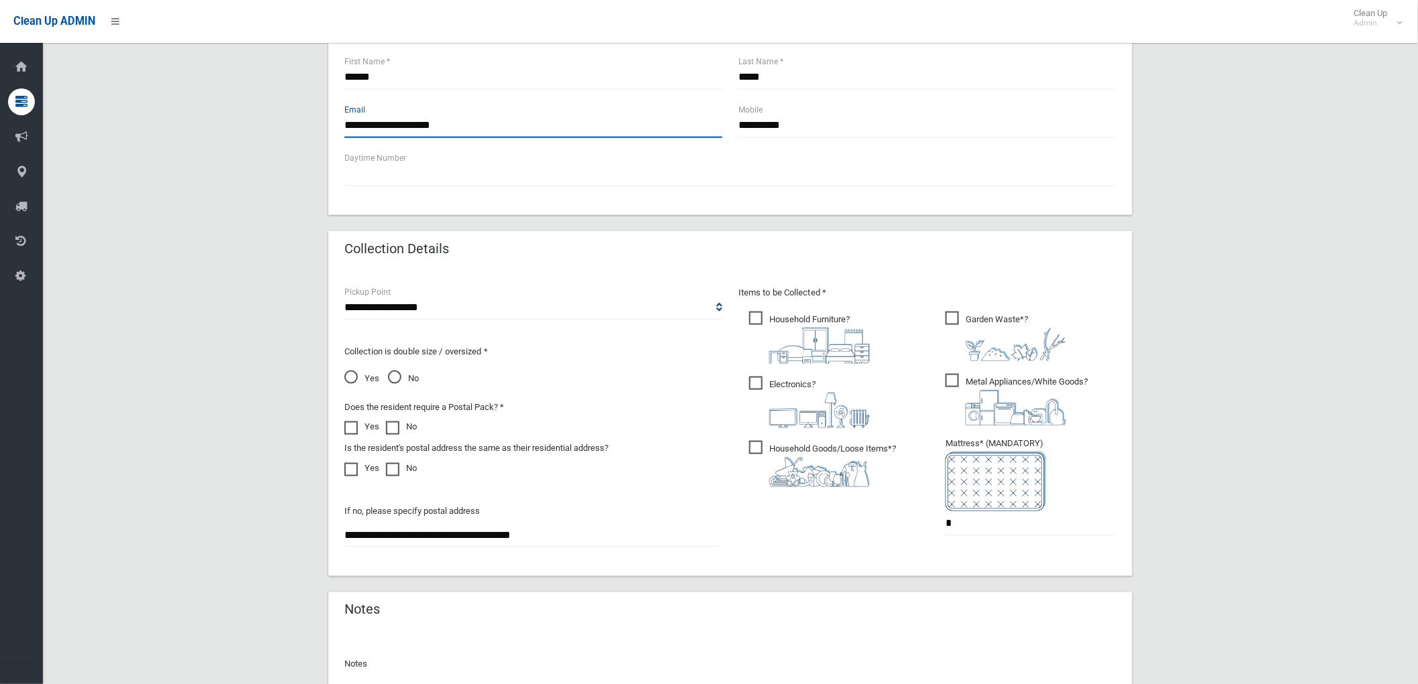
click at [486, 127] on input "**********" at bounding box center [533, 125] width 378 height 25
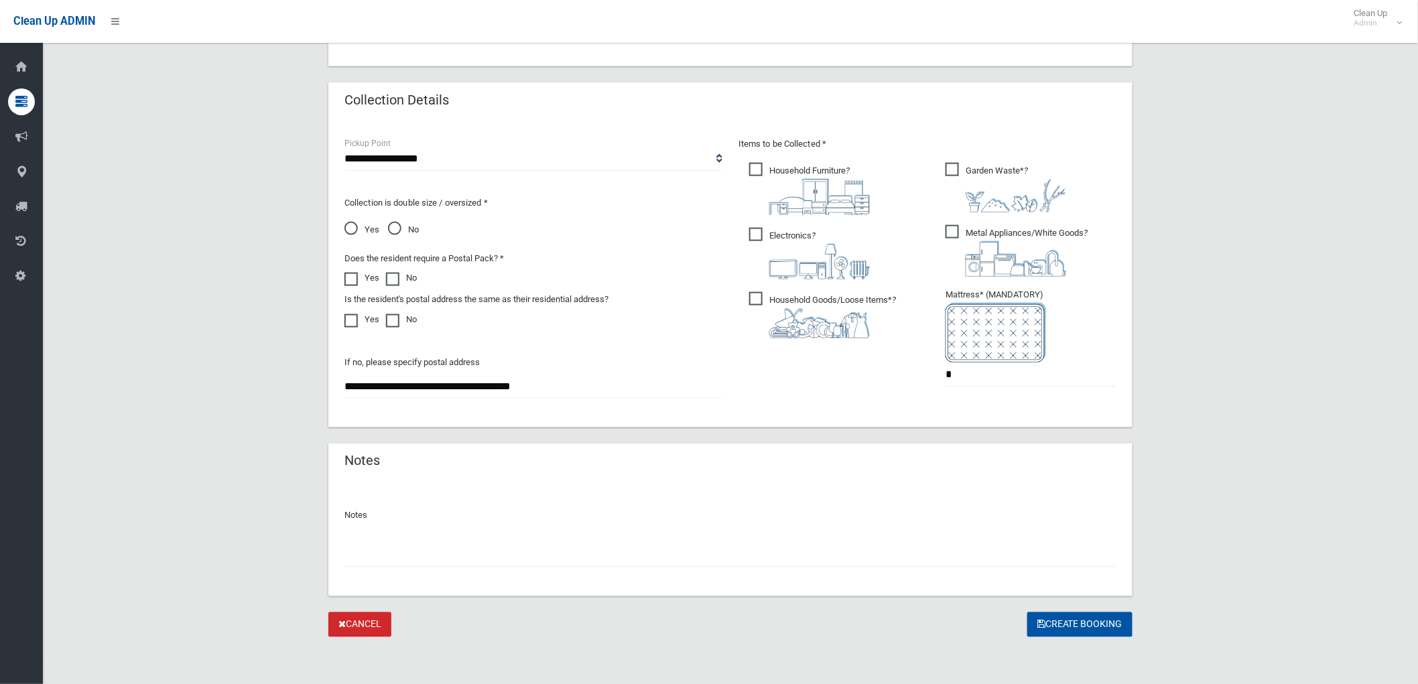
click at [753, 554] on input "text" at bounding box center [730, 555] width 772 height 25
click at [1092, 623] on button "Create Booking" at bounding box center [1079, 624] width 105 height 25
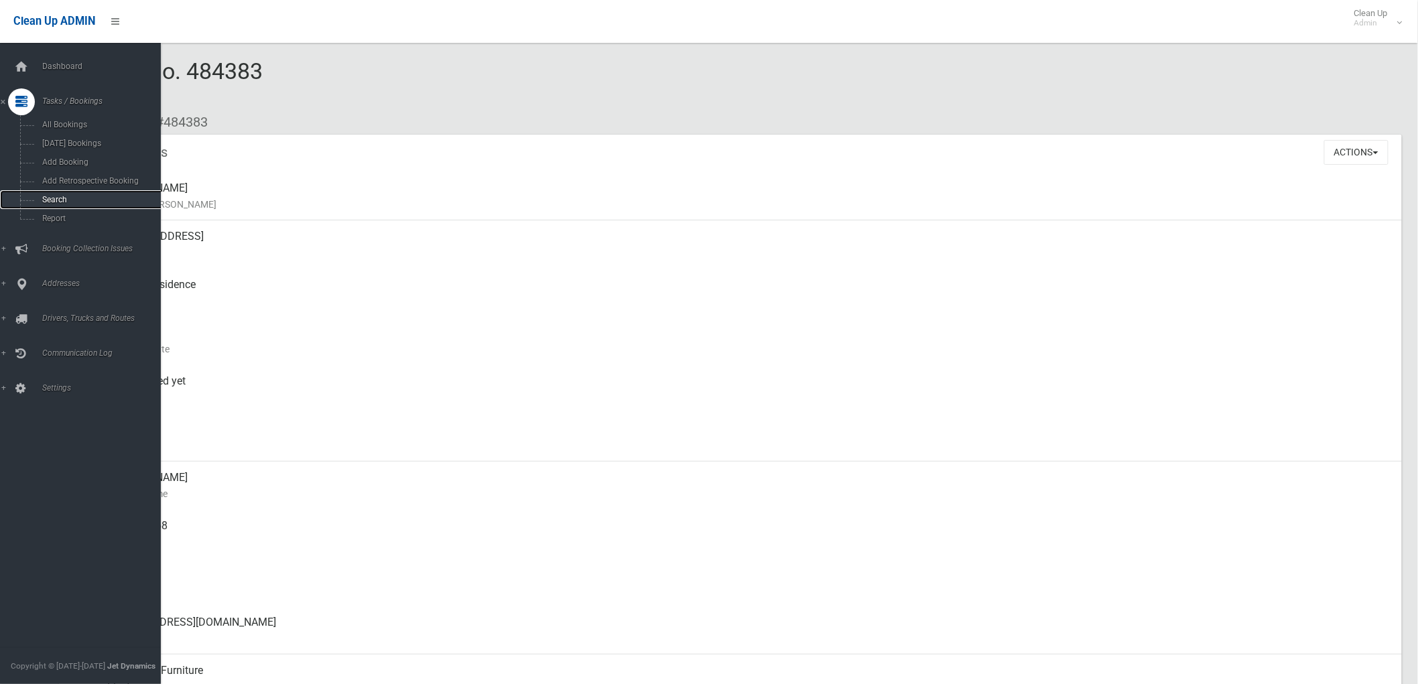
drag, startPoint x: 74, startPoint y: 204, endPoint x: 27, endPoint y: 208, distance: 47.1
click at [74, 204] on span "Search" at bounding box center [99, 199] width 123 height 9
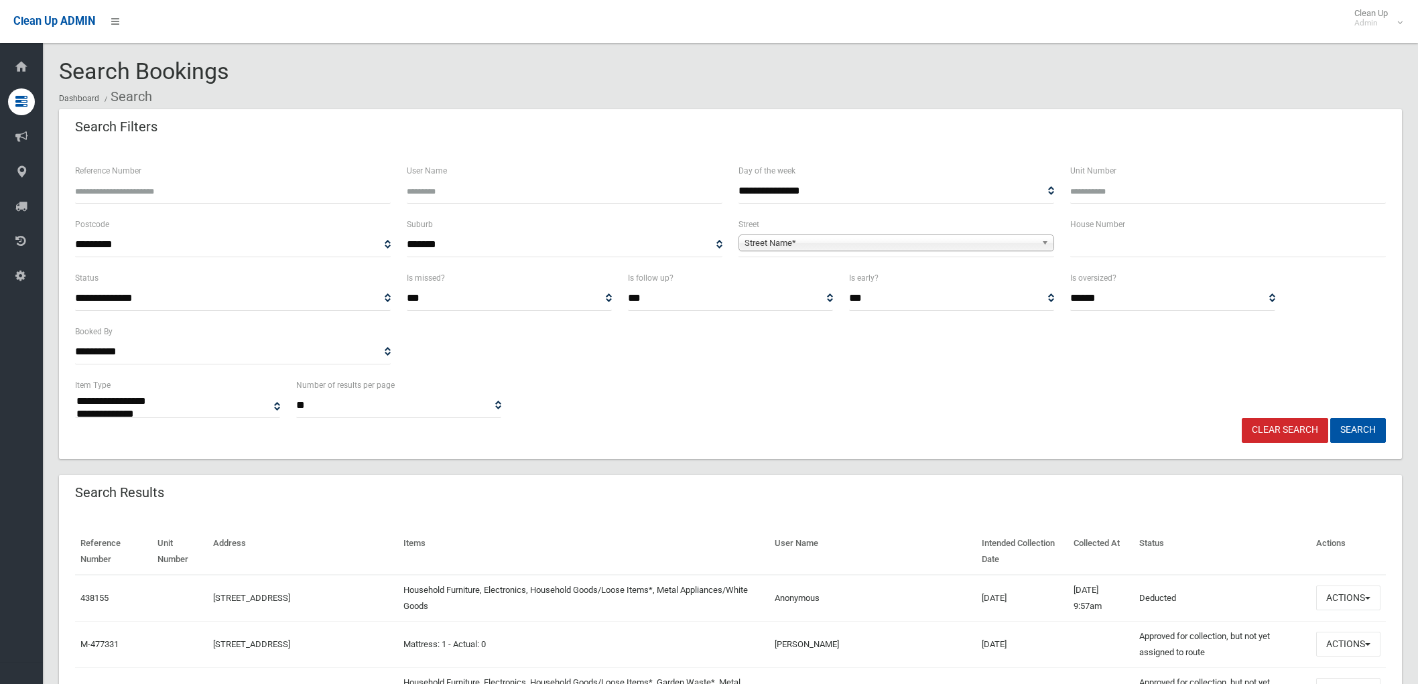
select select
drag, startPoint x: 1072, startPoint y: 253, endPoint x: 1083, endPoint y: 262, distance: 14.8
click at [1076, 256] on input "text" at bounding box center [1228, 245] width 316 height 25
type input "**"
click at [941, 241] on span "Street Name*" at bounding box center [889, 243] width 291 height 16
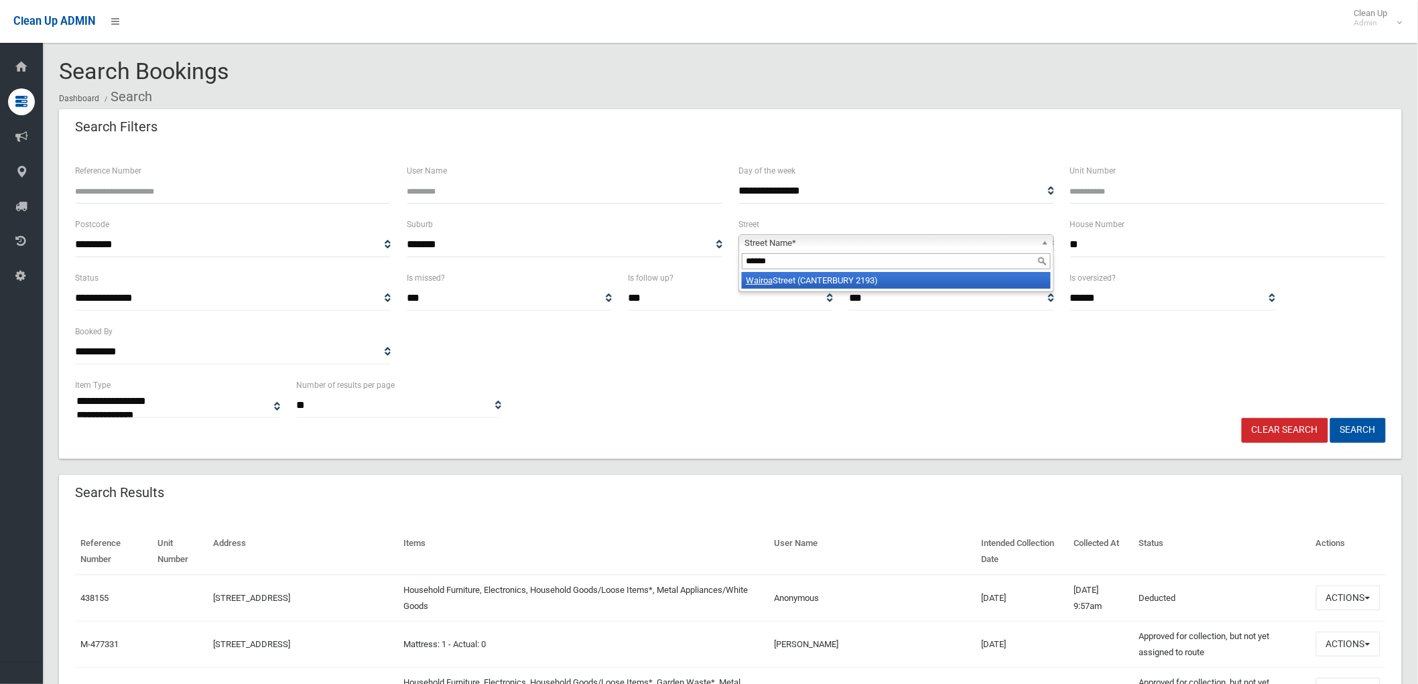
type input "******"
click at [969, 279] on li "Wairoa Street (CANTERBURY 2193)" at bounding box center [896, 280] width 309 height 17
click at [1366, 429] on button "Search" at bounding box center [1358, 430] width 56 height 25
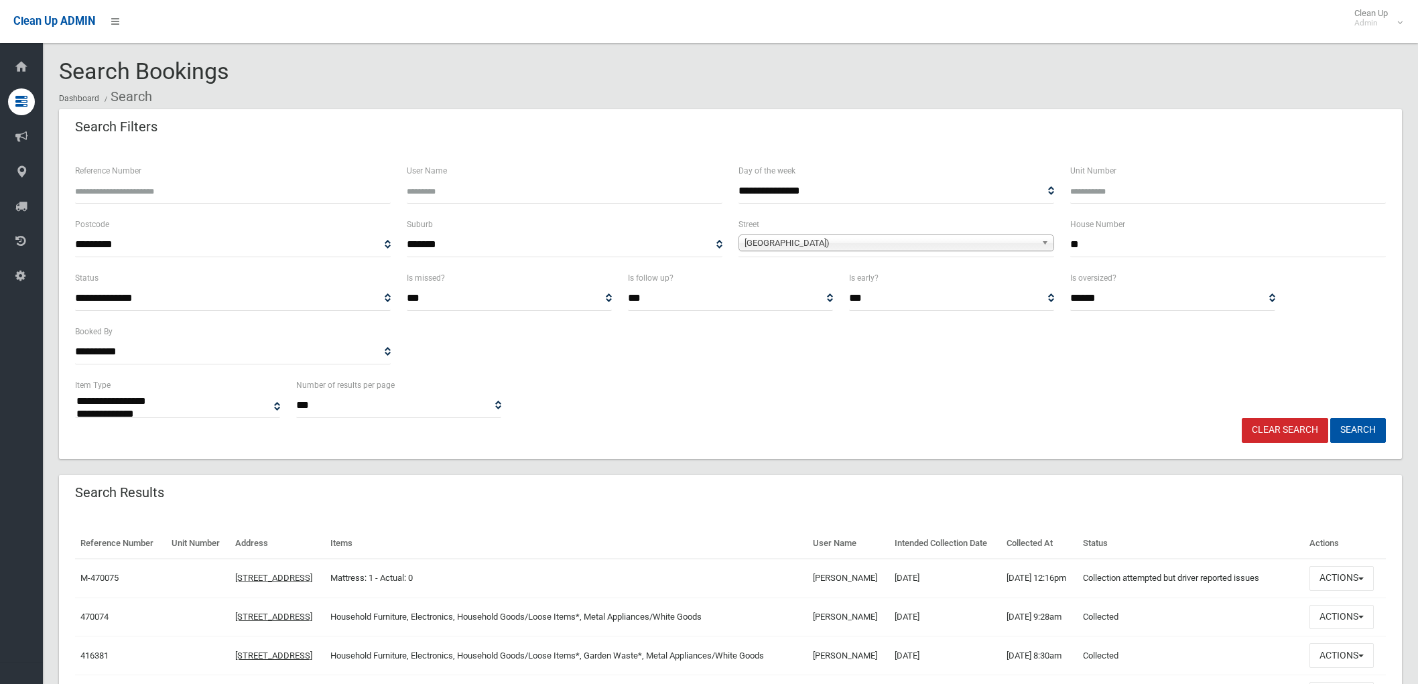
select select
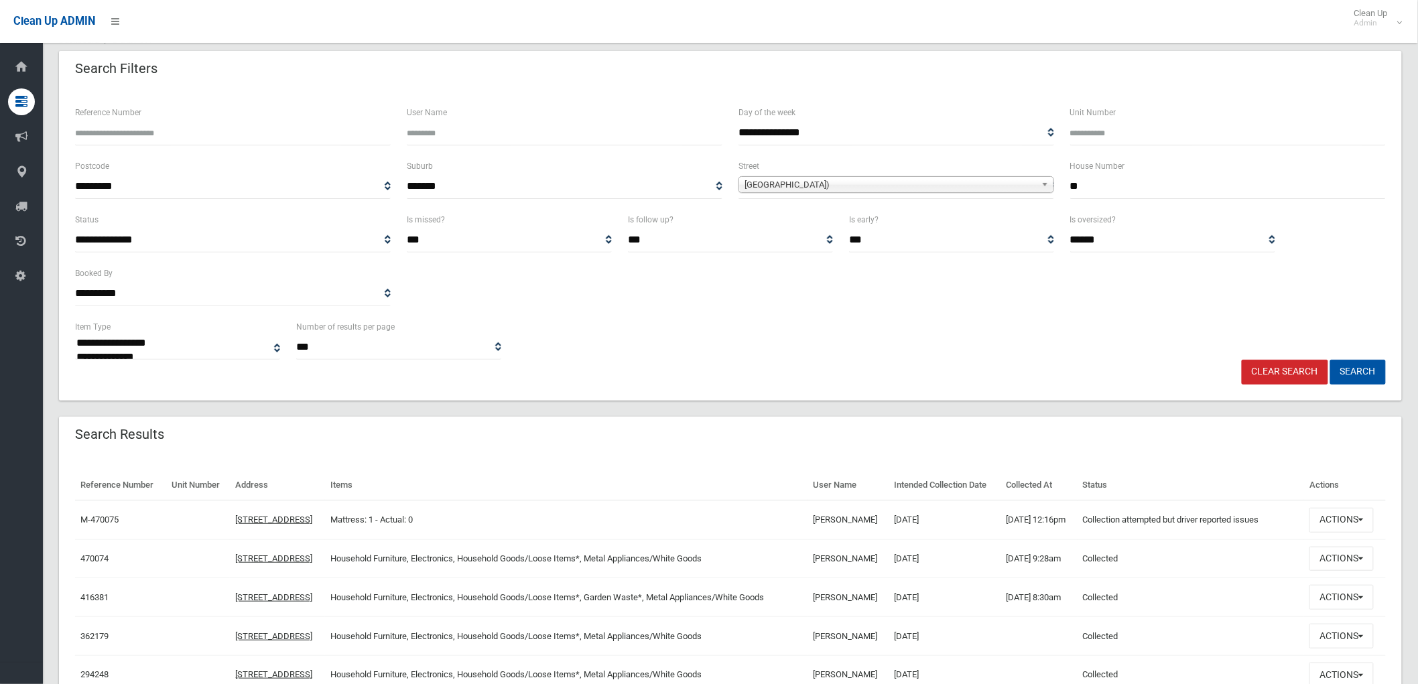
scroll to position [149, 0]
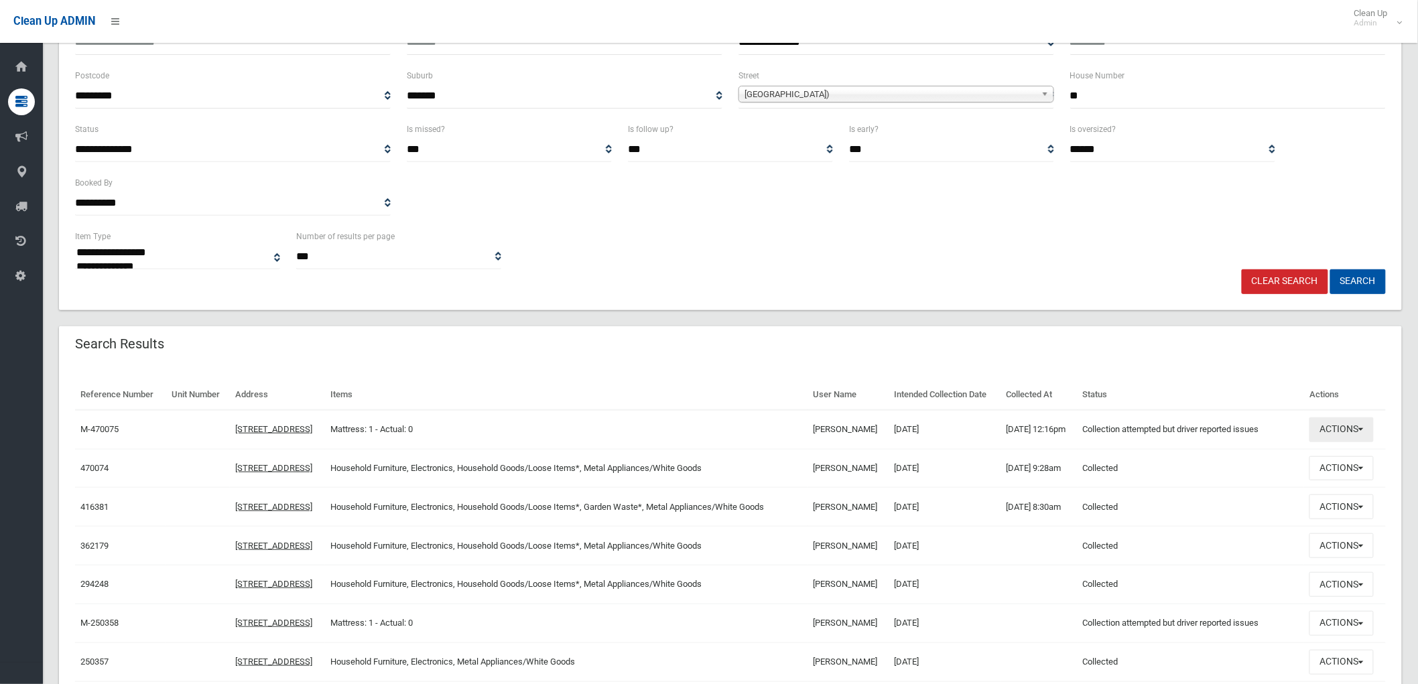
click at [1345, 441] on button "Actions" at bounding box center [1341, 429] width 64 height 25
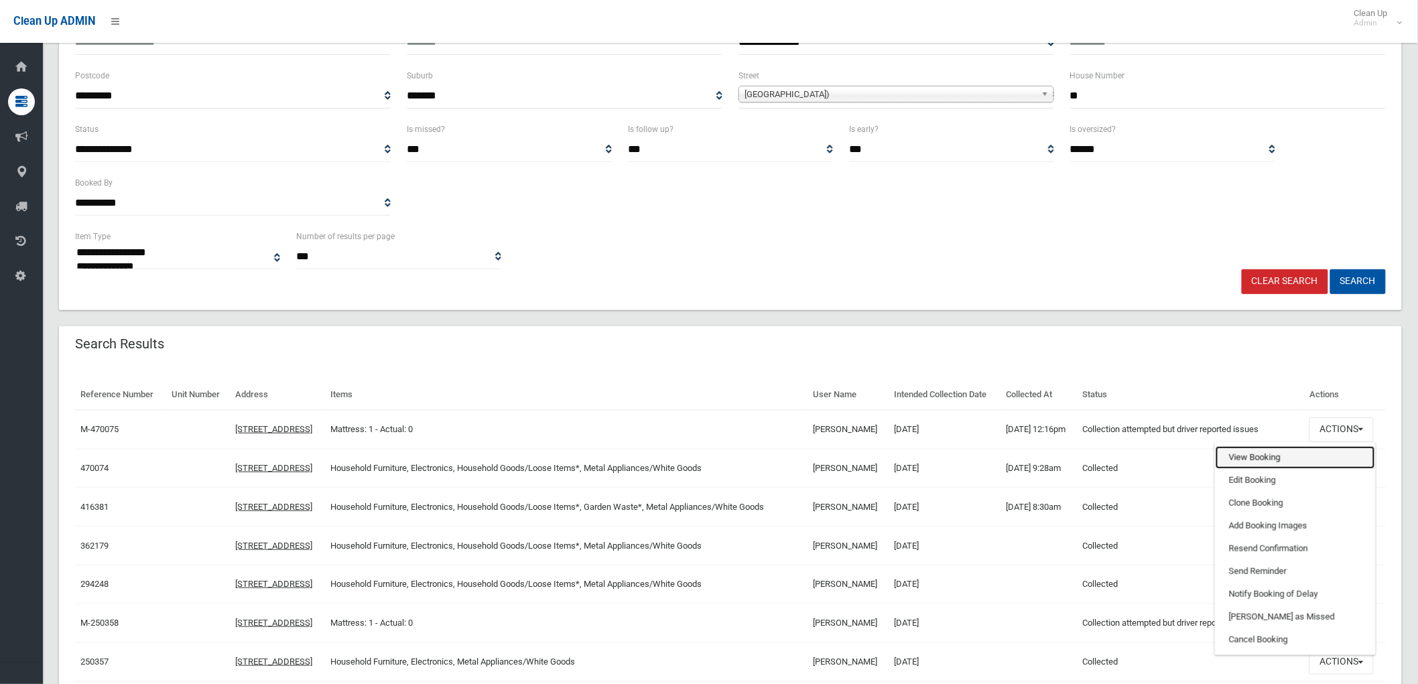
click at [1270, 465] on link "View Booking" at bounding box center [1294, 457] width 159 height 23
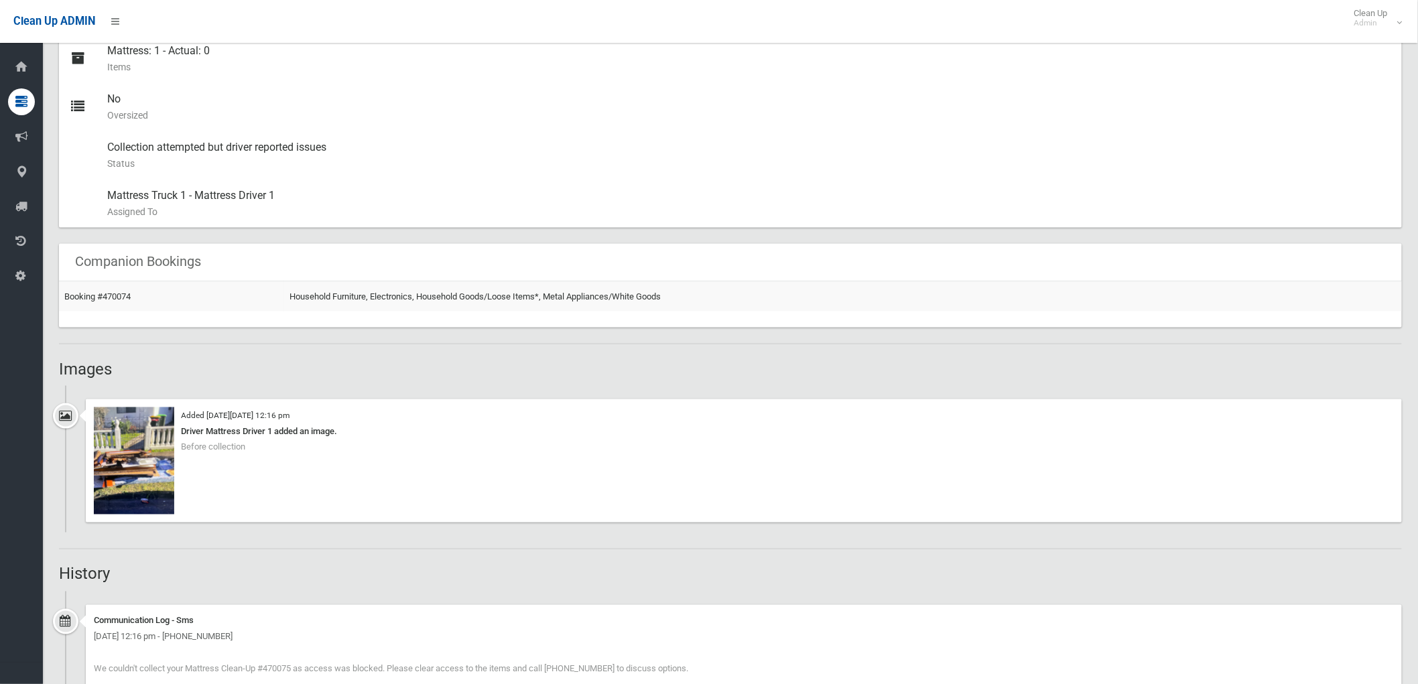
scroll to position [819, 0]
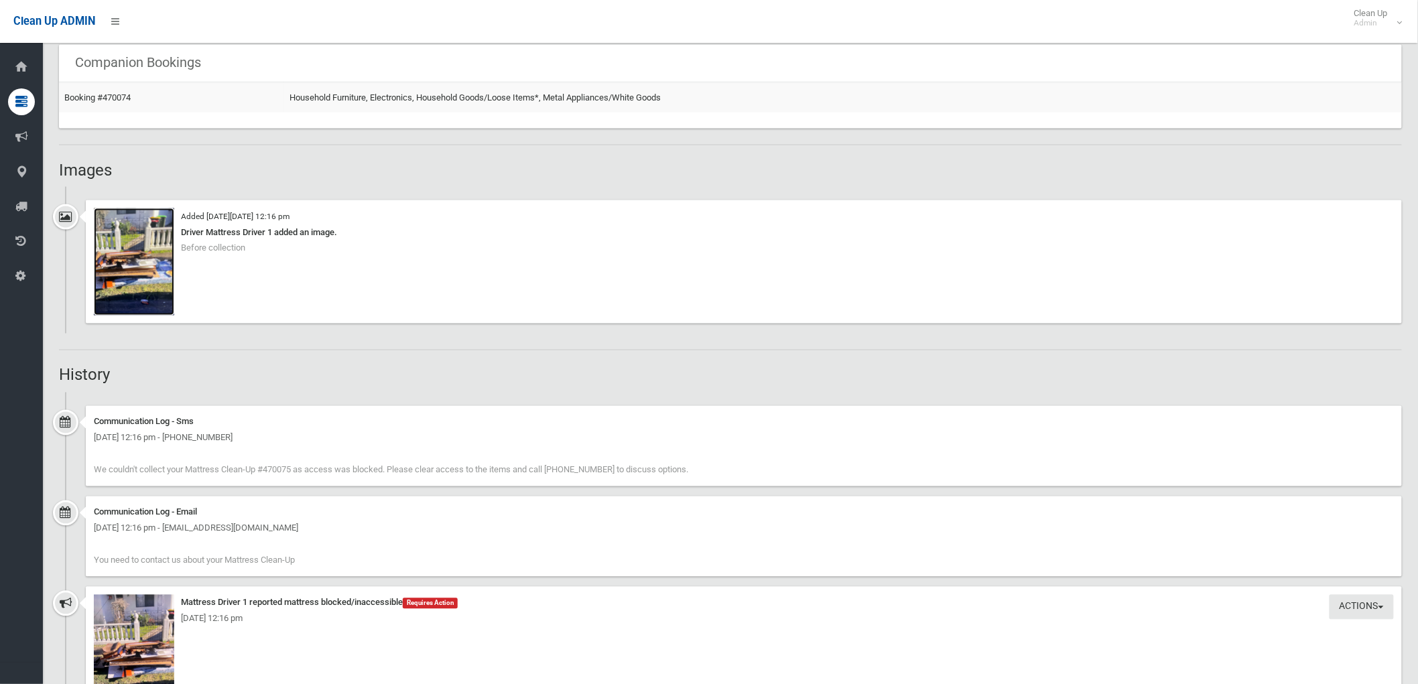
click at [133, 265] on img at bounding box center [134, 261] width 80 height 107
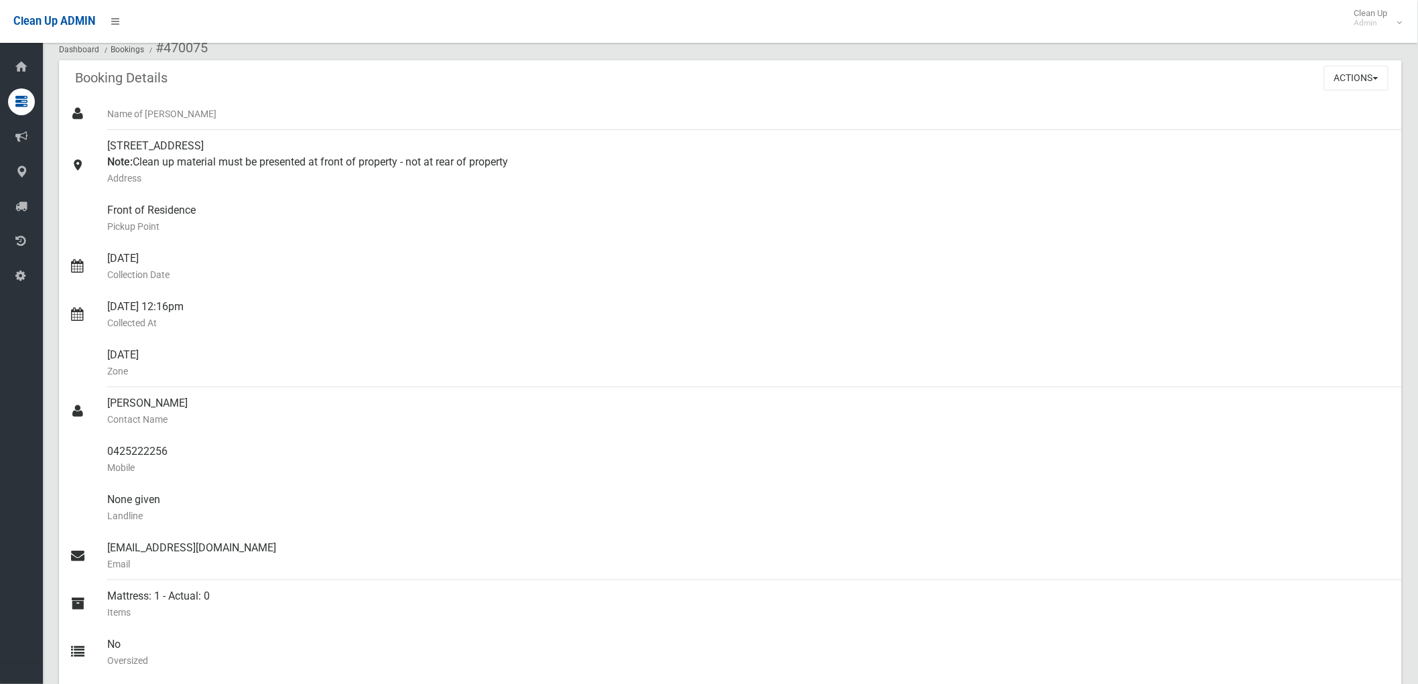
scroll to position [0, 0]
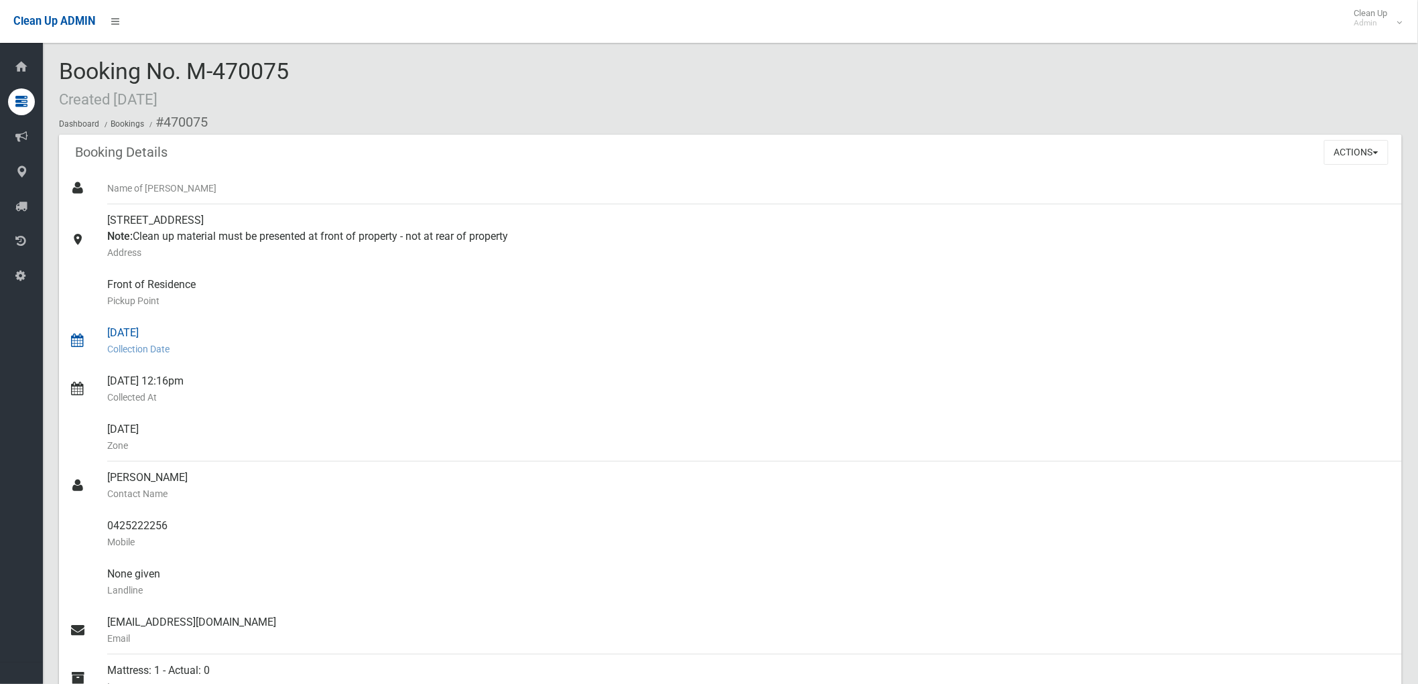
drag, startPoint x: 103, startPoint y: 328, endPoint x: 184, endPoint y: 332, distance: 81.1
click at [184, 332] on link "[DATE] Collection Date" at bounding box center [730, 341] width 1343 height 48
click at [184, 332] on div "25/07/2025 Collection Date" at bounding box center [749, 341] width 1284 height 48
click at [1337, 151] on button "Actions" at bounding box center [1356, 152] width 64 height 25
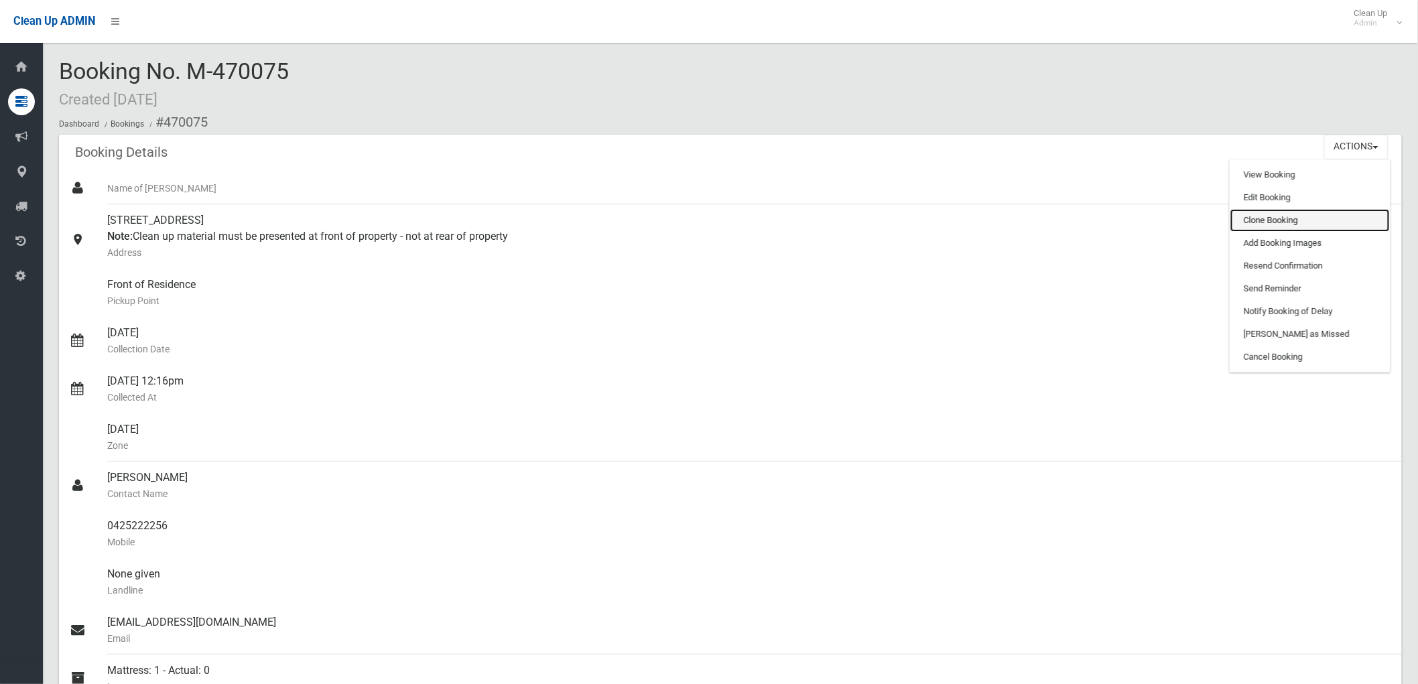
click at [1296, 215] on link "Clone Booking" at bounding box center [1309, 220] width 159 height 23
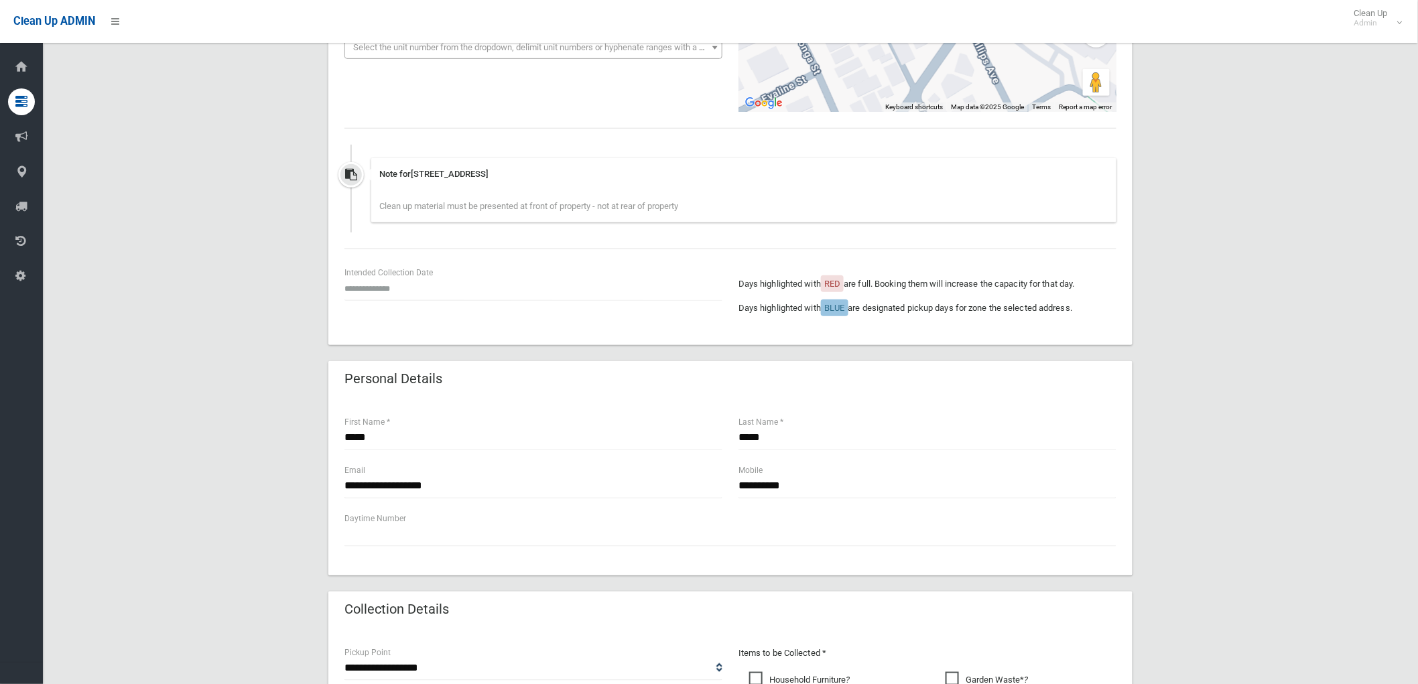
scroll to position [297, 0]
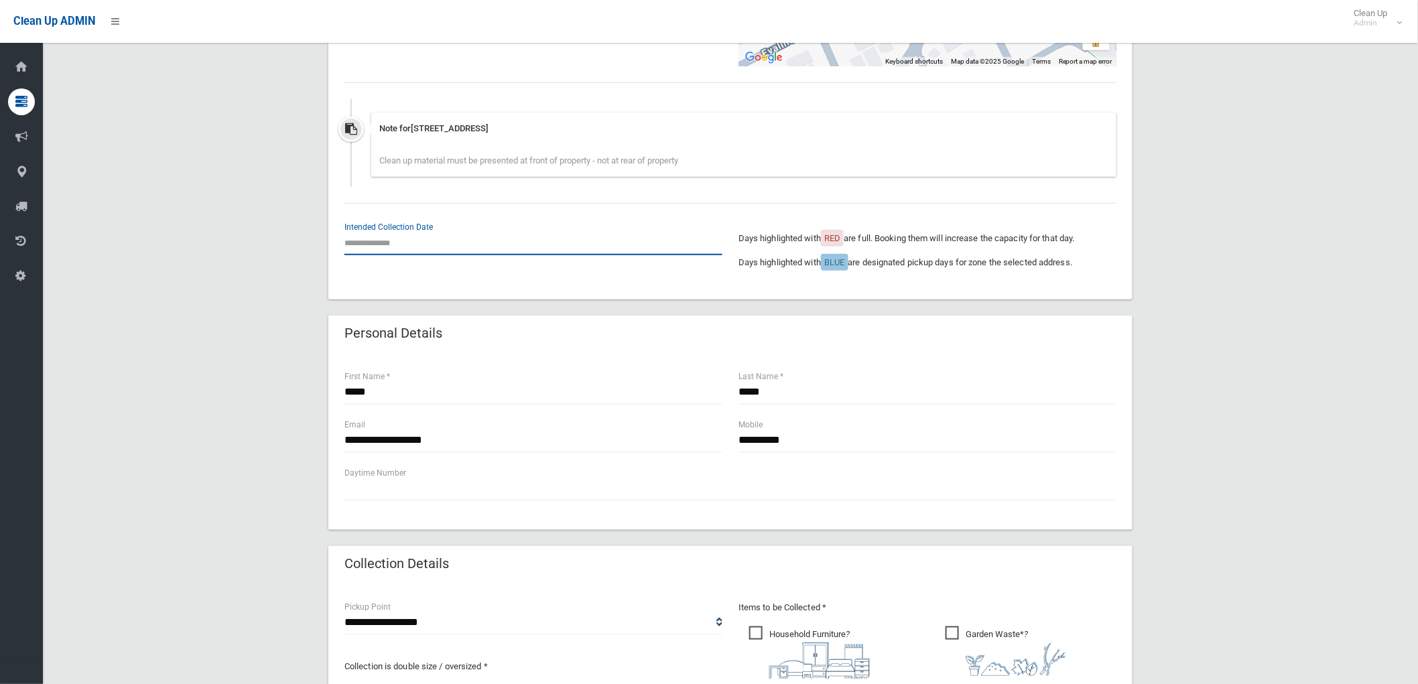
click at [393, 245] on input "text" at bounding box center [533, 242] width 378 height 25
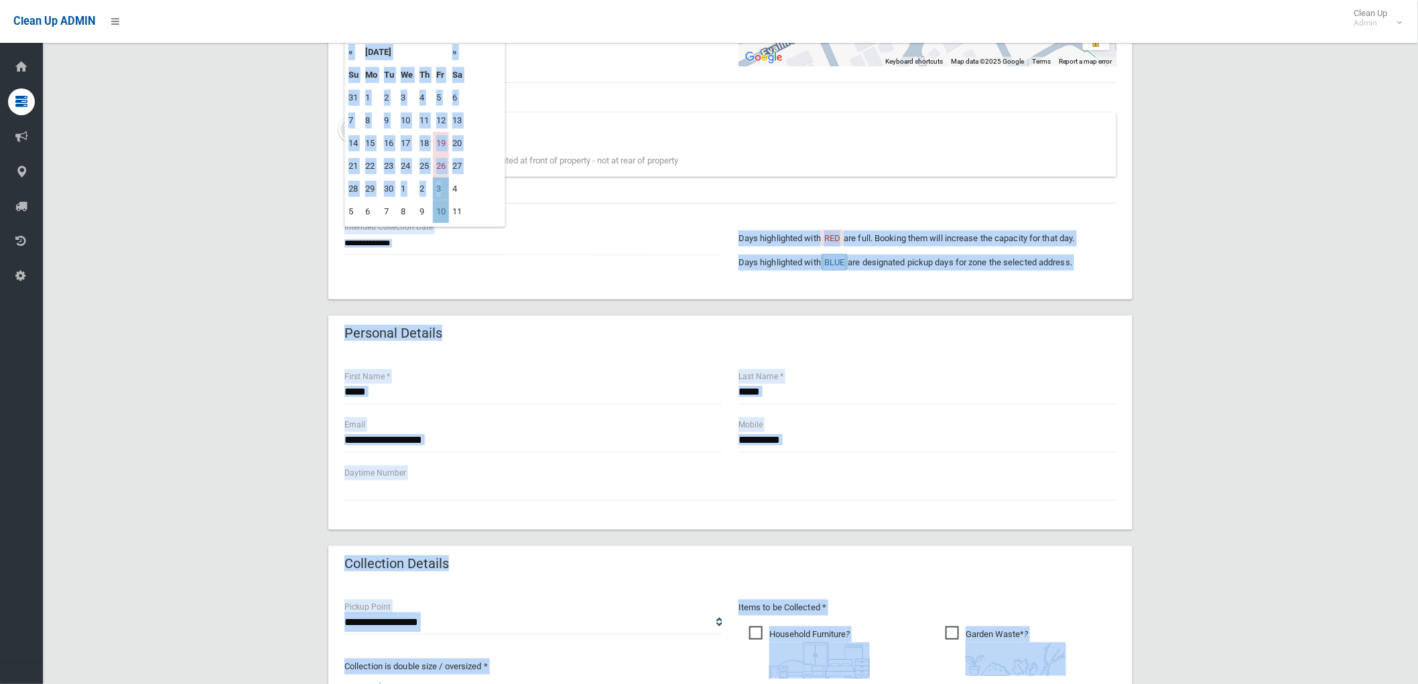
drag, startPoint x: 443, startPoint y: 186, endPoint x: 524, endPoint y: 190, distance: 81.2
click at [524, 190] on body "Clean Up ADMIN Clean Up Admin Logout Create Booking Dashboard Bookings Create" at bounding box center [709, 45] width 1418 height 684
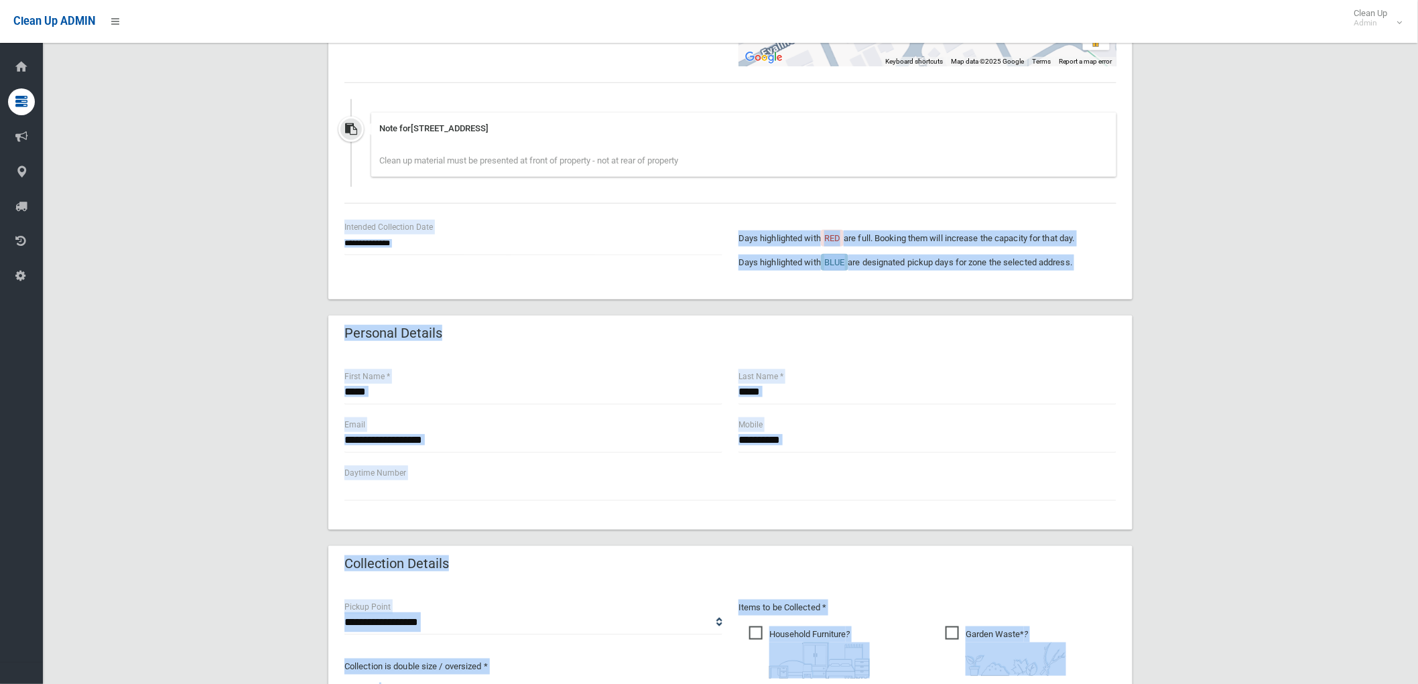
click at [525, 191] on div "**********" at bounding box center [730, 74] width 804 height 450
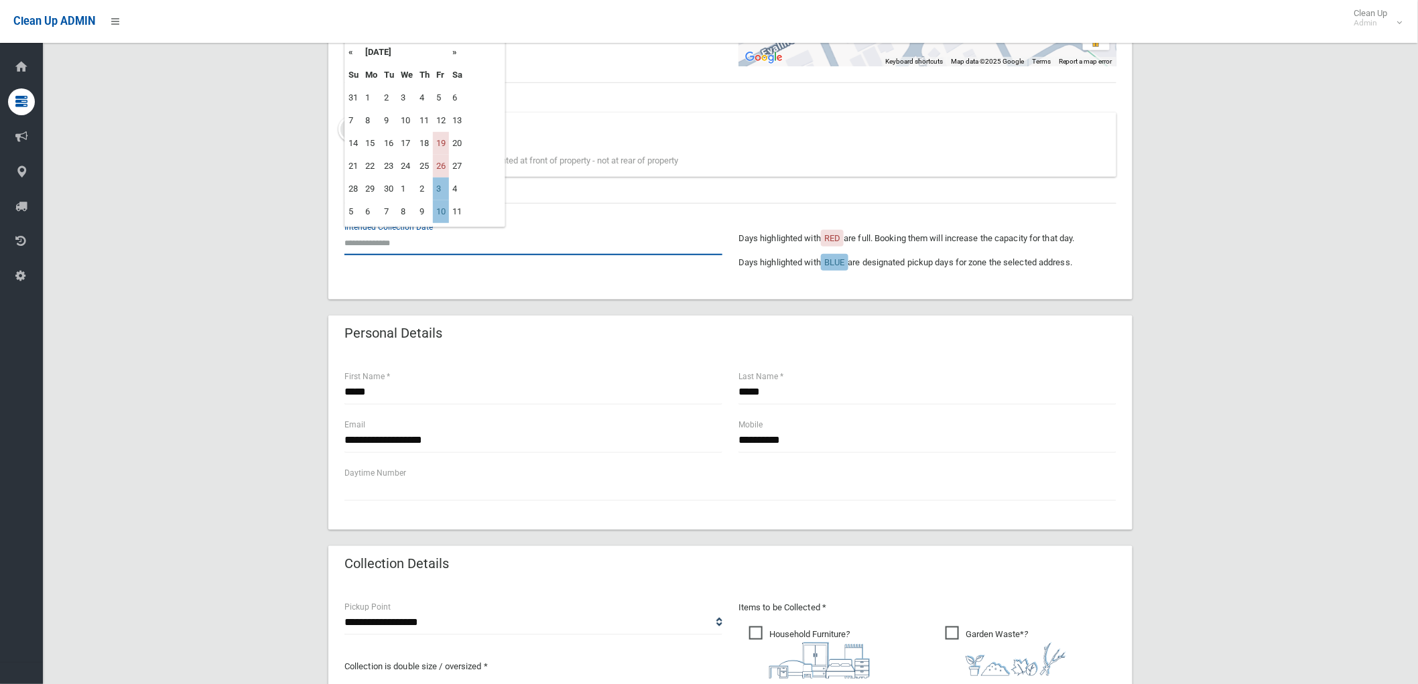
click at [387, 246] on input "text" at bounding box center [533, 242] width 378 height 25
click at [437, 189] on td "3" at bounding box center [441, 189] width 16 height 23
type input "**********"
click at [451, 250] on input "**********" at bounding box center [533, 242] width 378 height 25
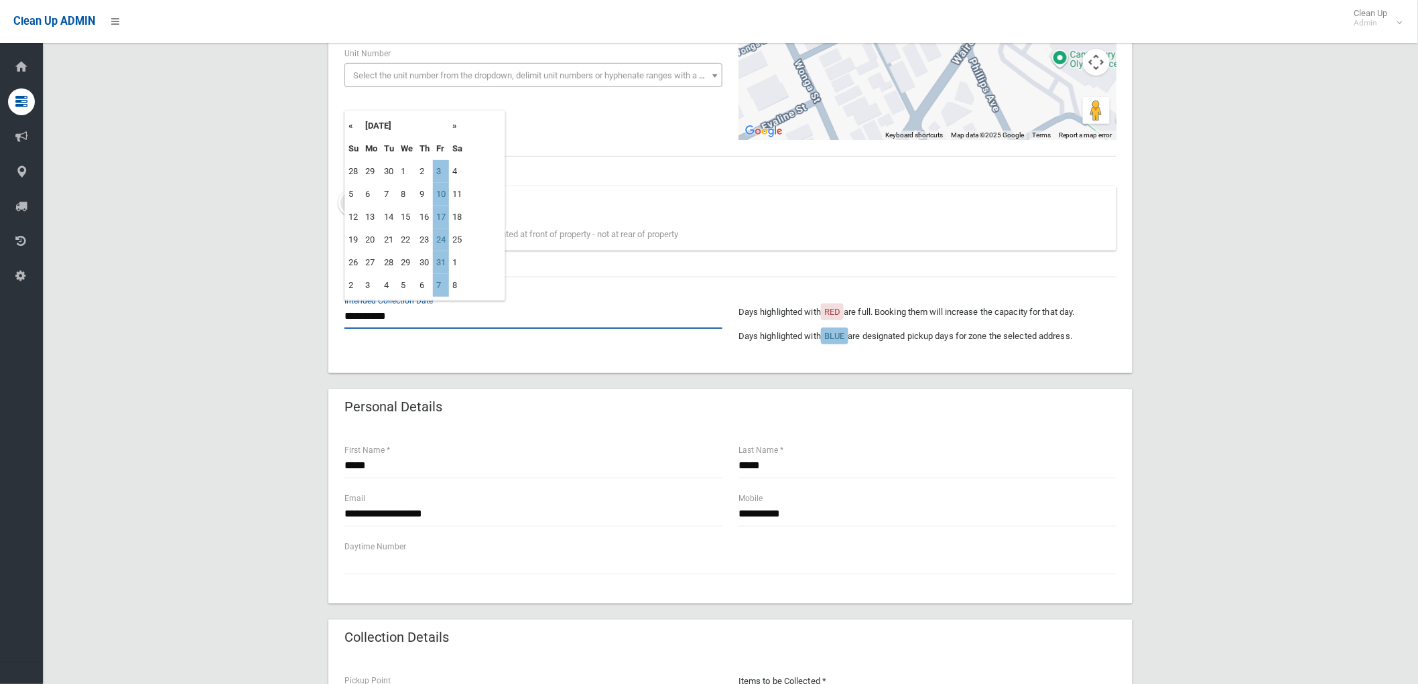
scroll to position [223, 0]
click at [351, 129] on th "«" at bounding box center [353, 126] width 17 height 23
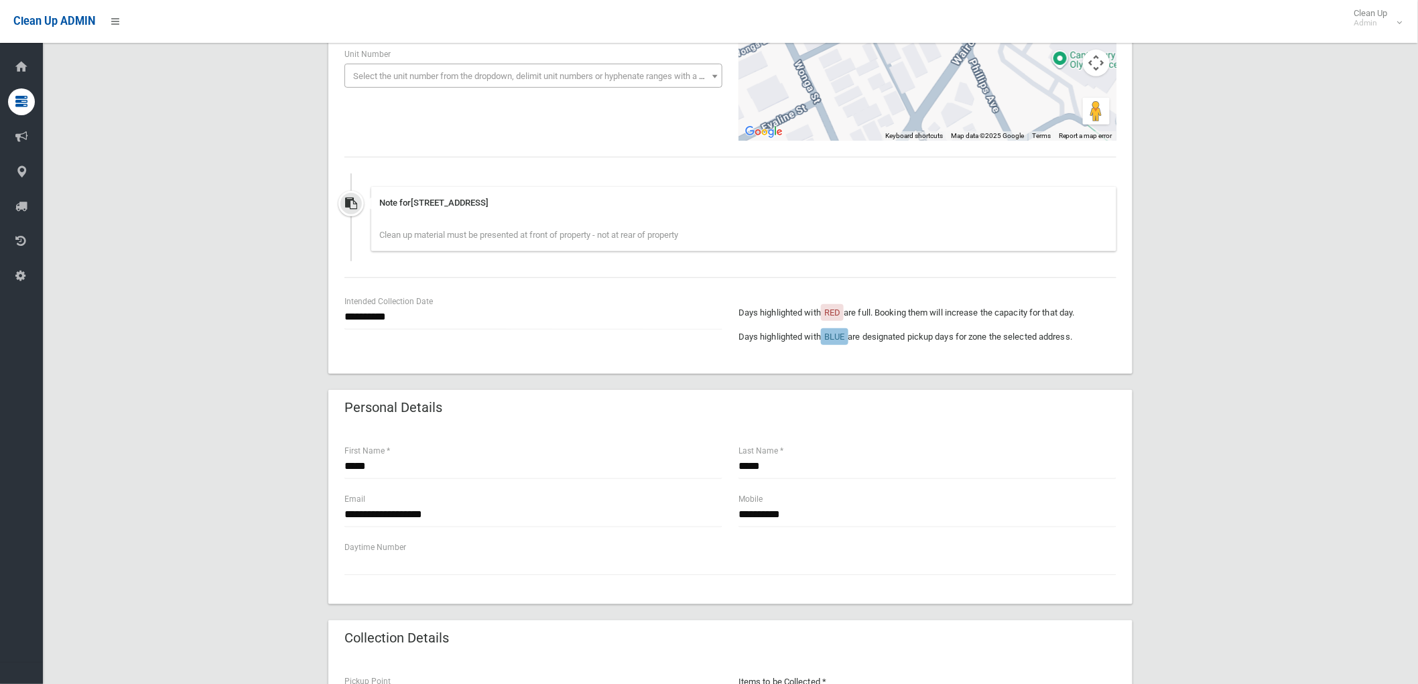
click at [576, 128] on div "**********" at bounding box center [730, 40] width 788 height 201
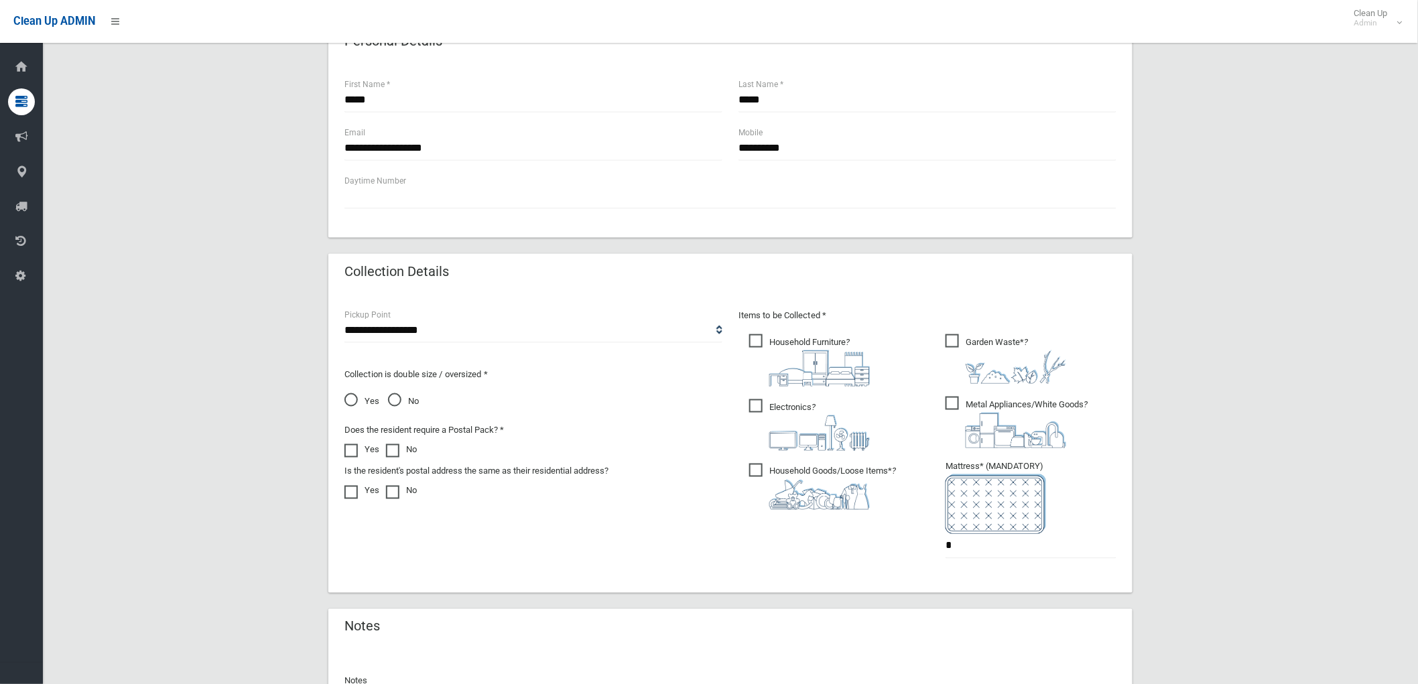
scroll to position [755, 0]
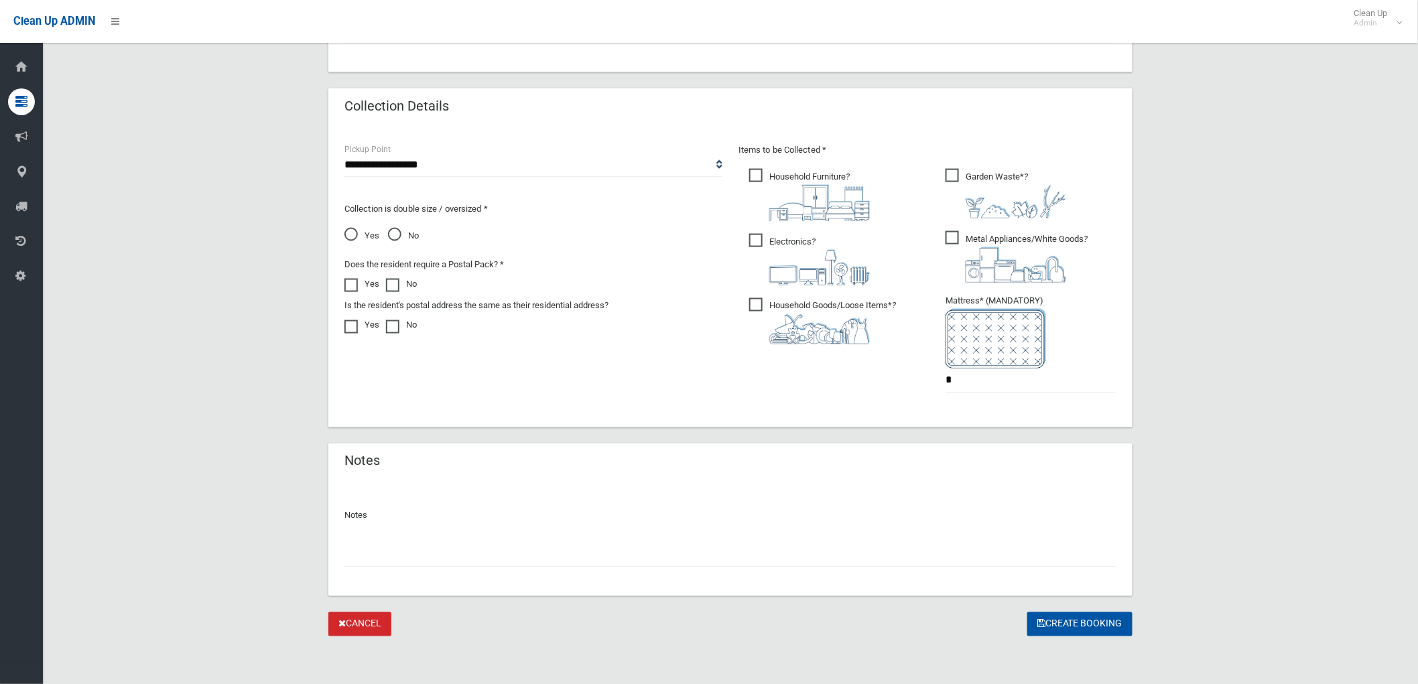
click at [437, 559] on input "text" at bounding box center [730, 555] width 772 height 25
type input "**********"
click at [1076, 622] on button "Create Booking" at bounding box center [1079, 624] width 105 height 25
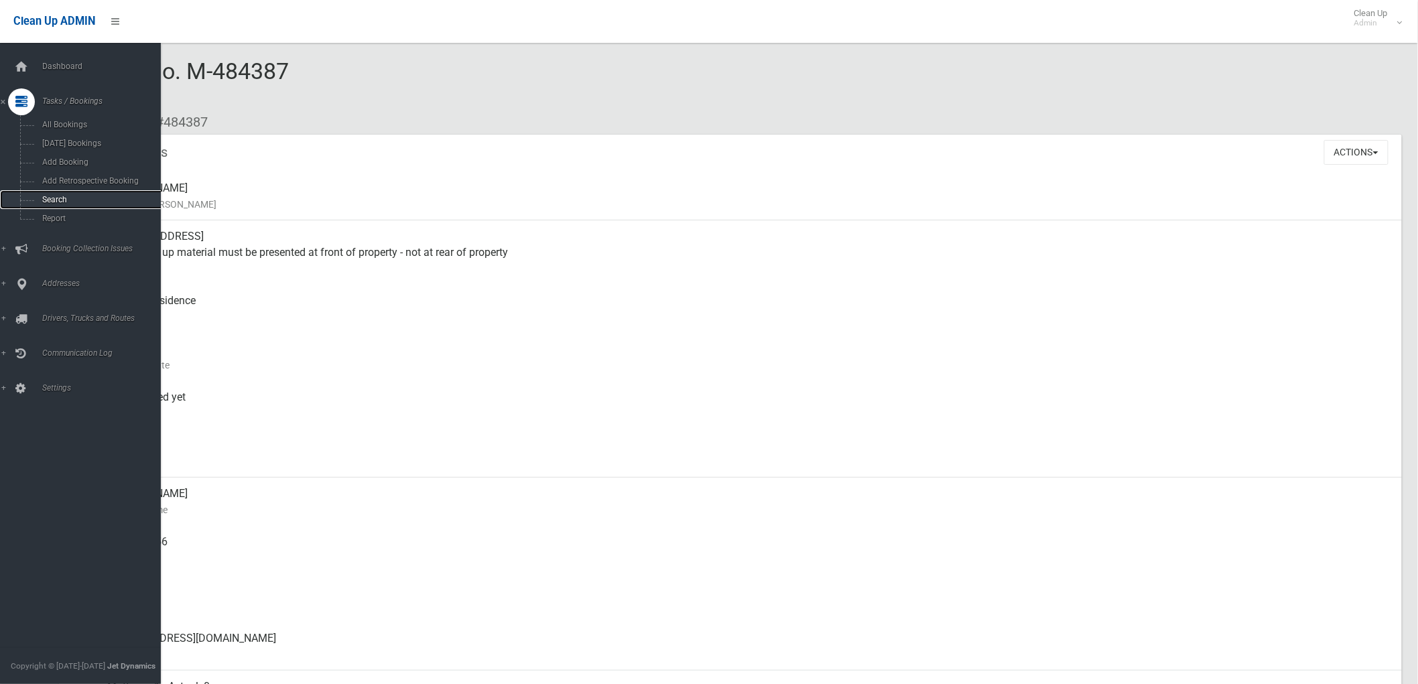
click at [34, 202] on link "Search" at bounding box center [86, 199] width 172 height 19
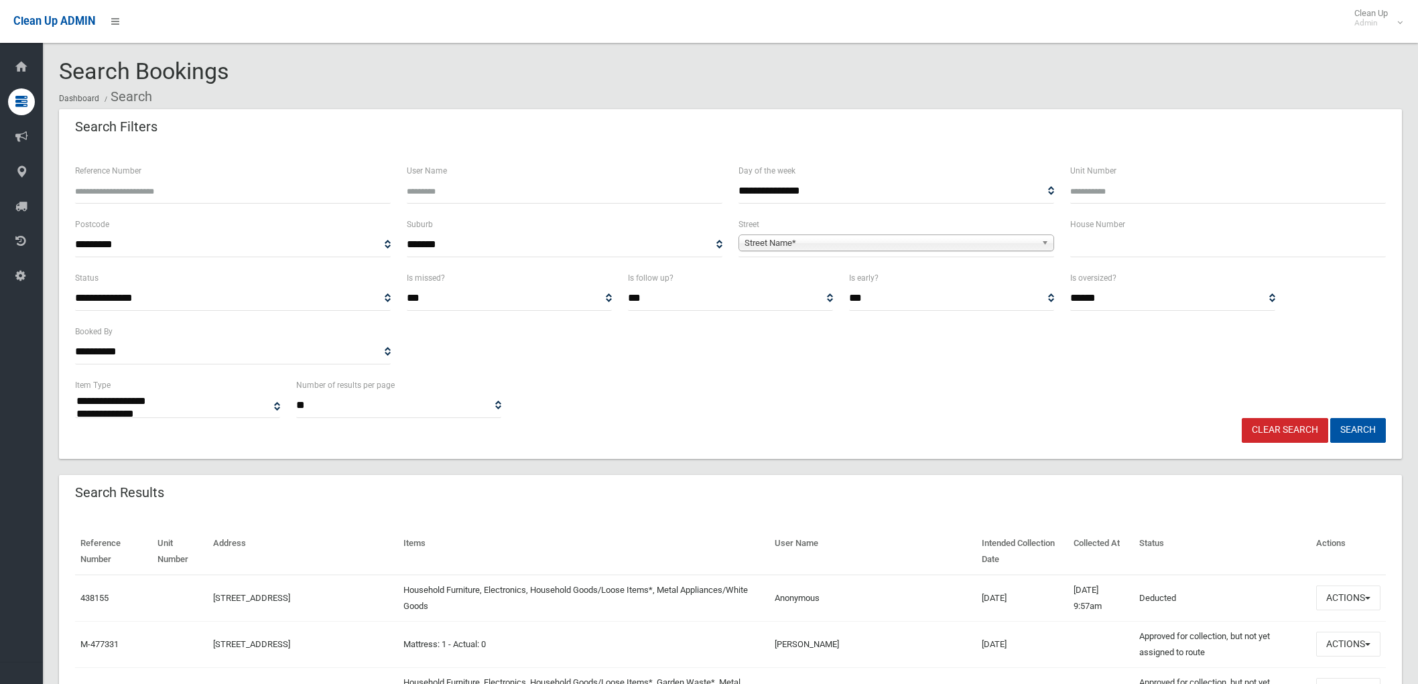
select select
click at [1093, 239] on input "text" at bounding box center [1228, 245] width 316 height 25
type input "*****"
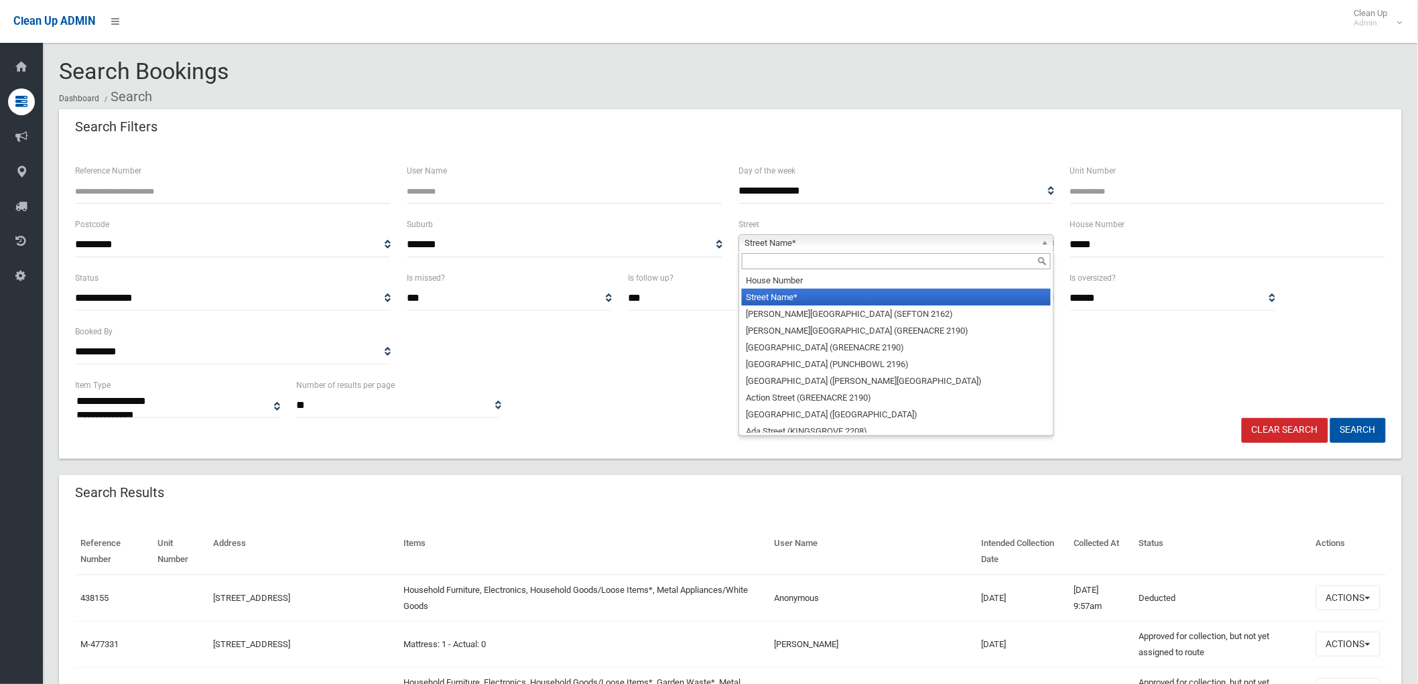
click at [1043, 243] on b at bounding box center [1047, 242] width 12 height 15
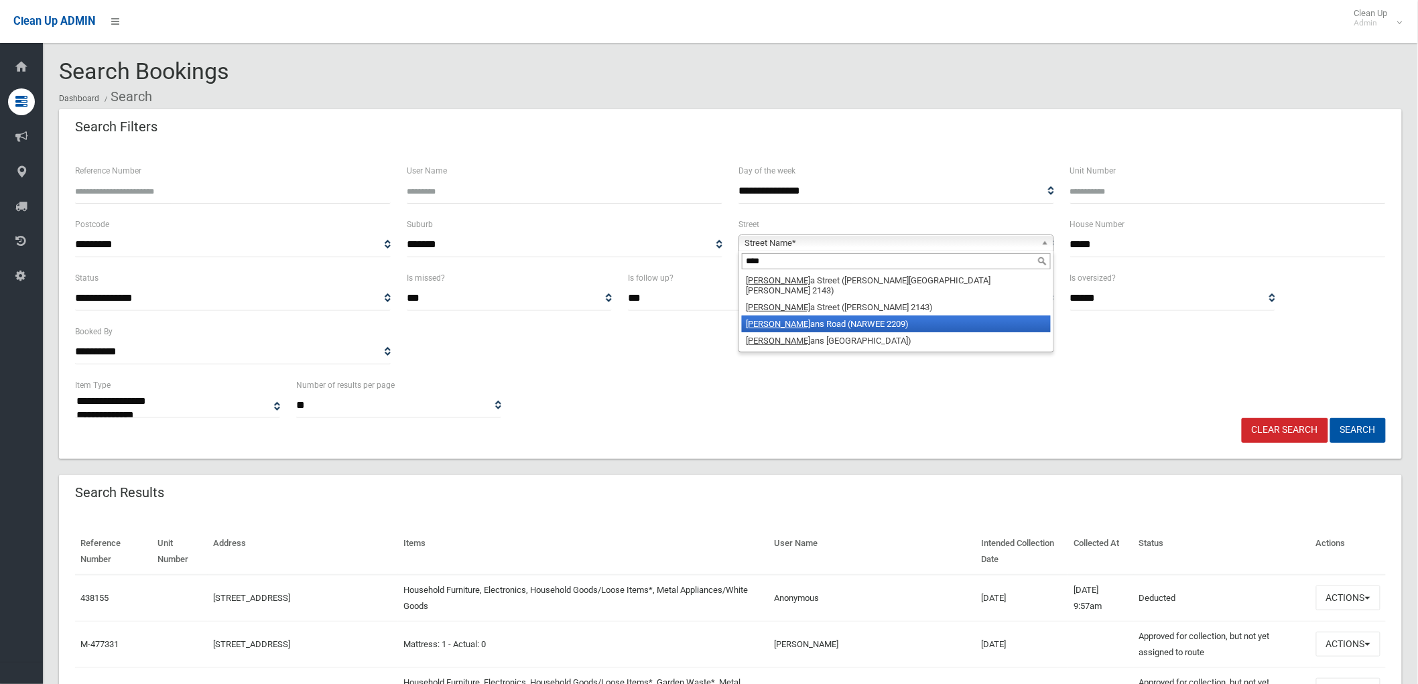
type input "****"
click at [842, 316] on li "Hann ans Road (NARWEE 2209)" at bounding box center [896, 324] width 309 height 17
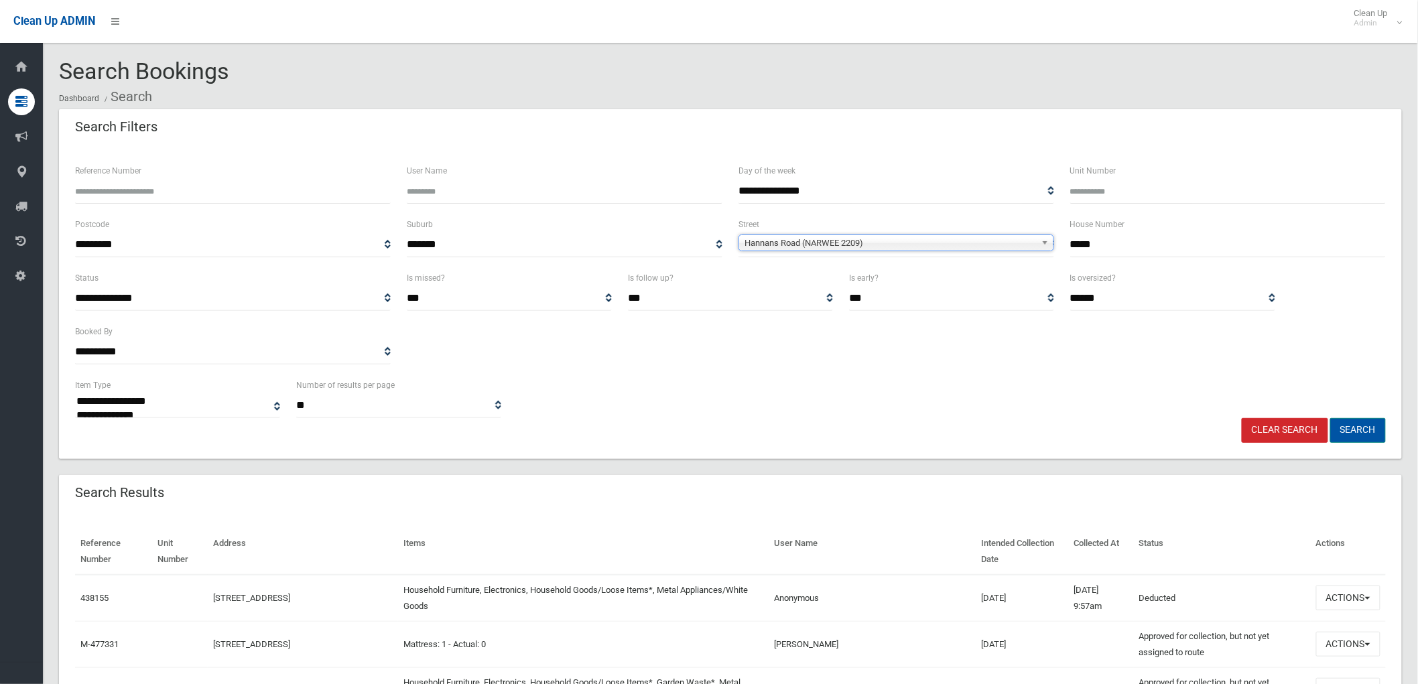
click at [1357, 434] on button "Search" at bounding box center [1358, 430] width 56 height 25
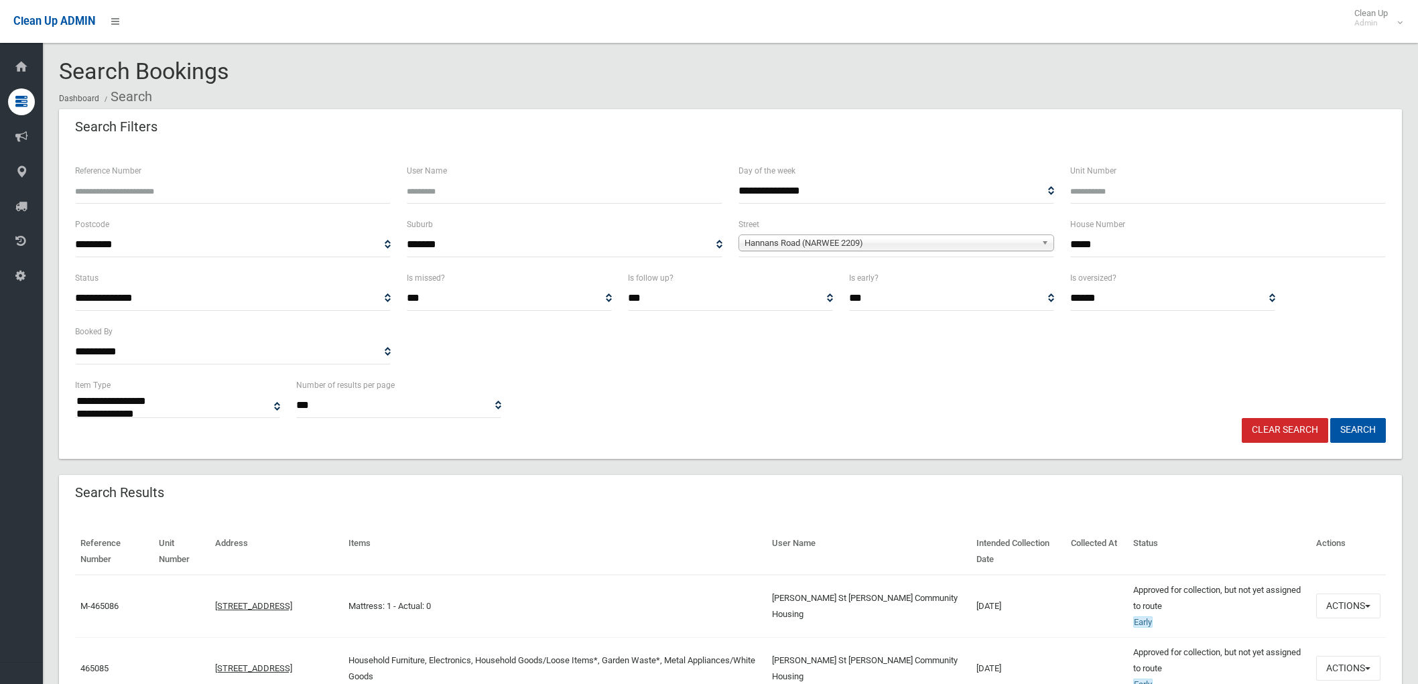
select select
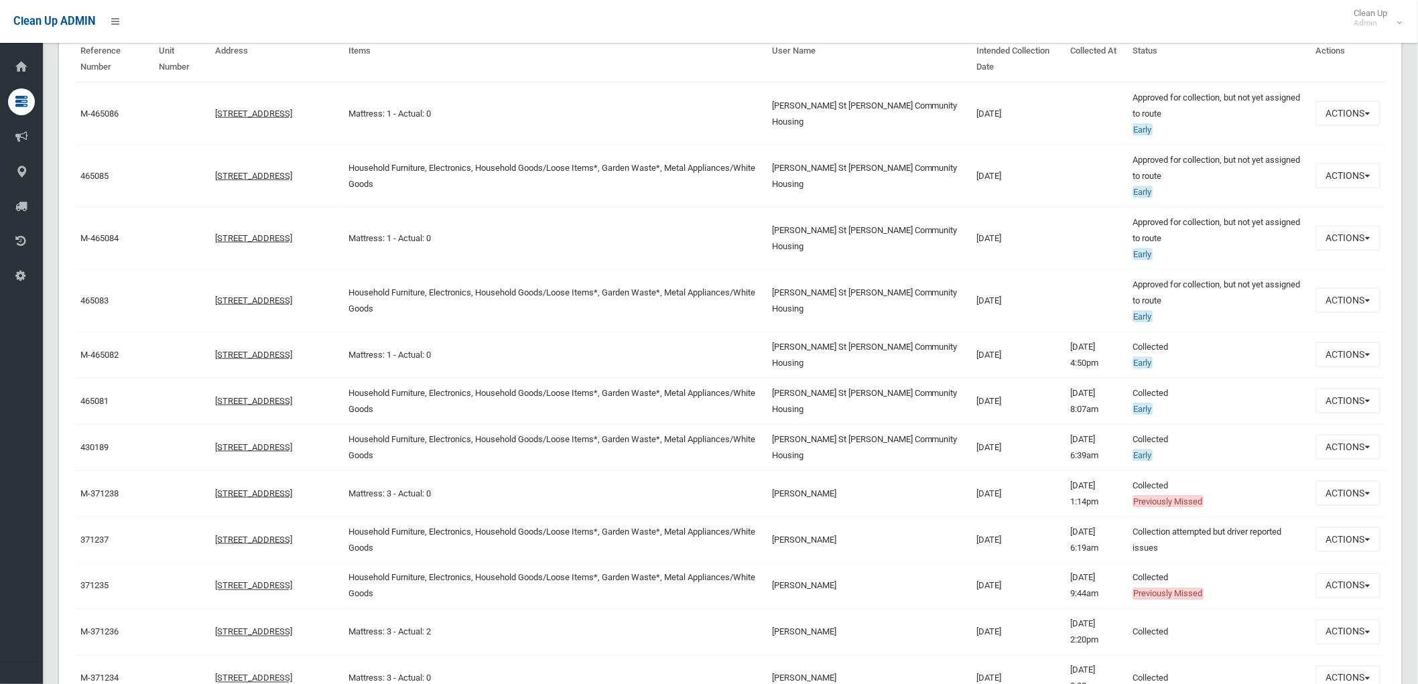
scroll to position [521, 0]
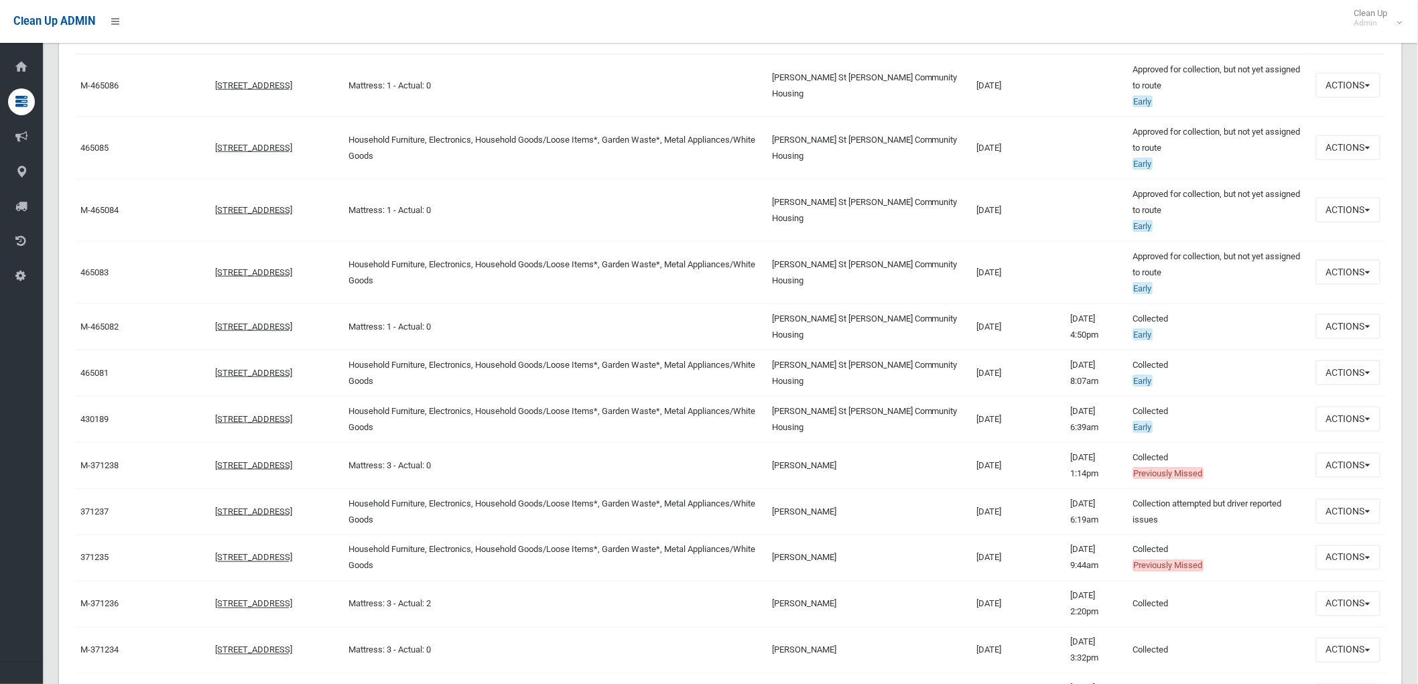
click at [1042, 204] on td "17/09/2025" at bounding box center [1018, 210] width 94 height 62
drag, startPoint x: 1042, startPoint y: 204, endPoint x: 623, endPoint y: 191, distance: 419.0
click at [623, 191] on tr "M-465084 85-91 Hannans Road, NARWEE NSW 2209 Mattress: 1 - Actual: 0 Ragy St Ge…" at bounding box center [730, 210] width 1311 height 62
click at [630, 197] on td "Mattress: 1 - Actual: 0" at bounding box center [554, 210] width 423 height 62
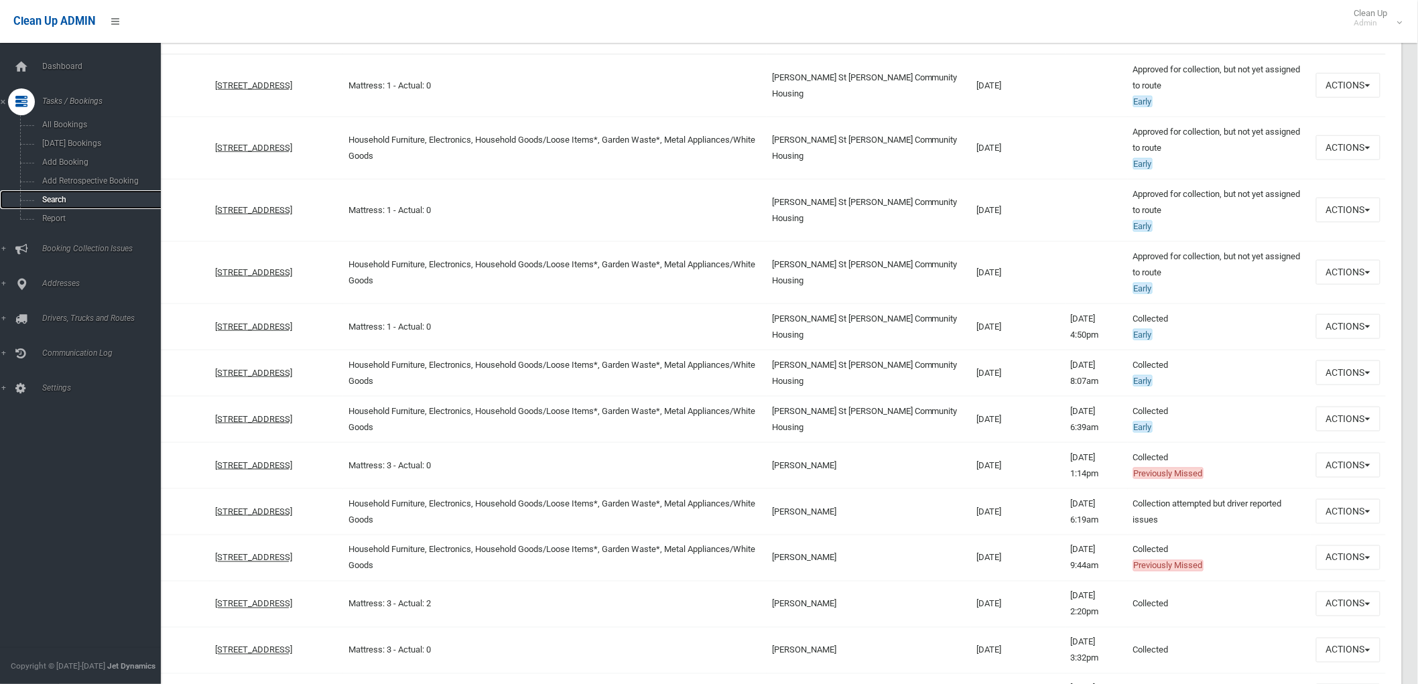
click at [57, 204] on span "Search" at bounding box center [99, 199] width 123 height 9
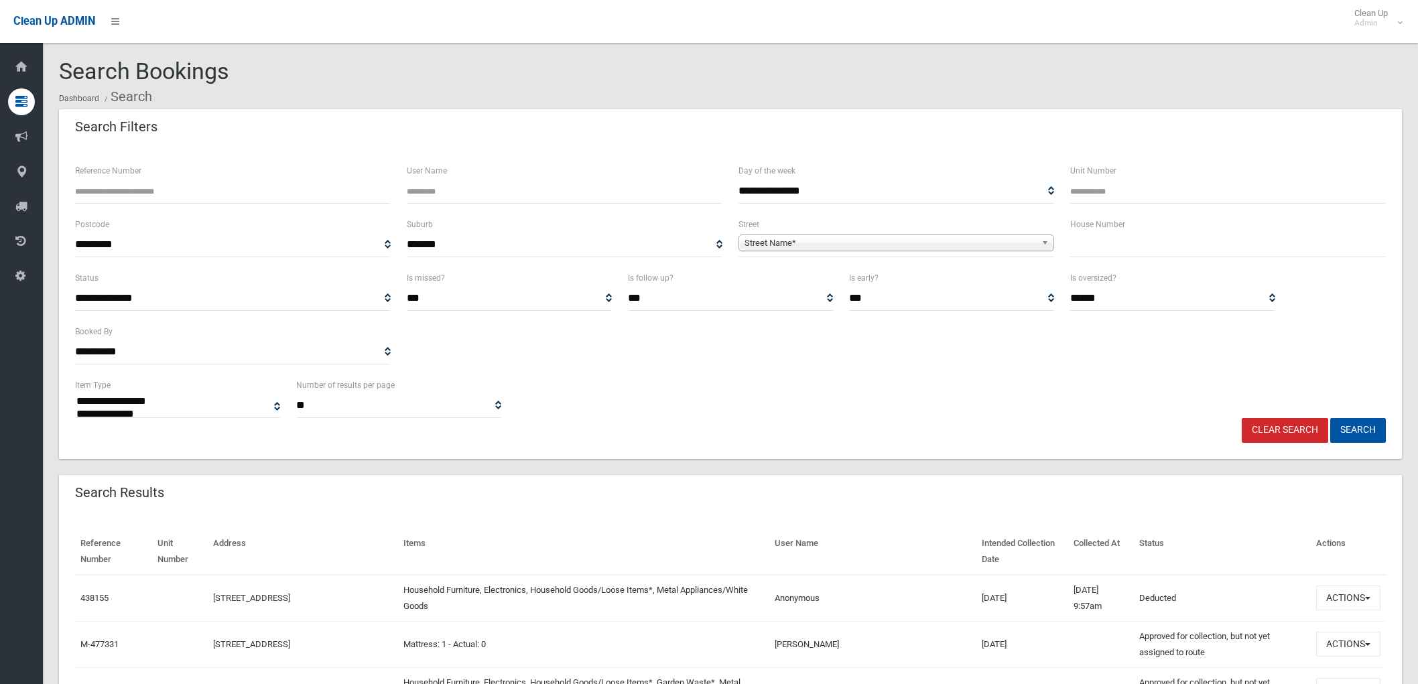
select select
